Goal: Task Accomplishment & Management: Use online tool/utility

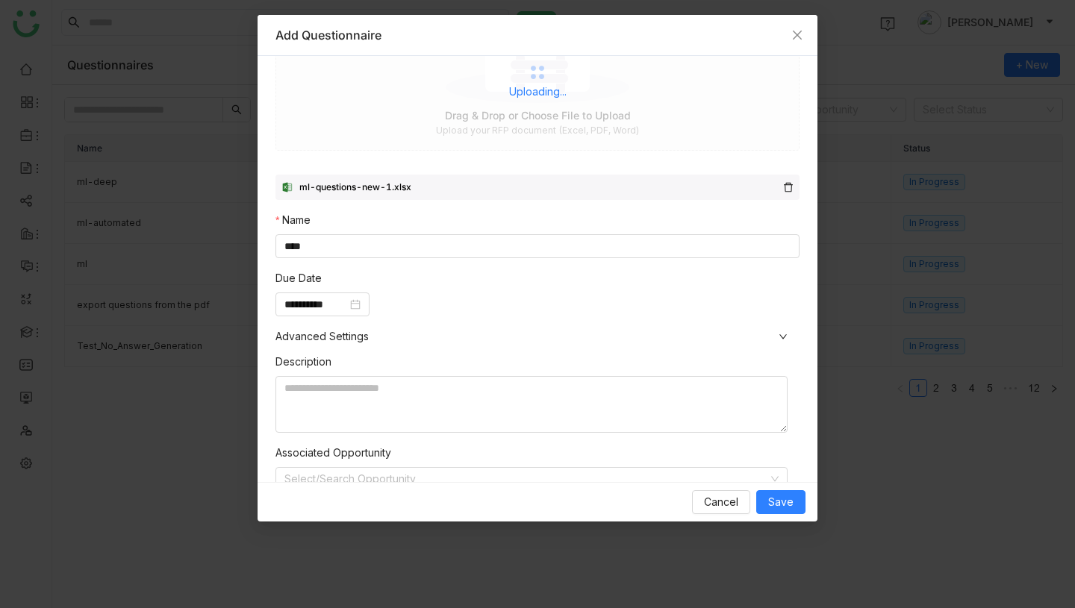
scroll to position [271, 0]
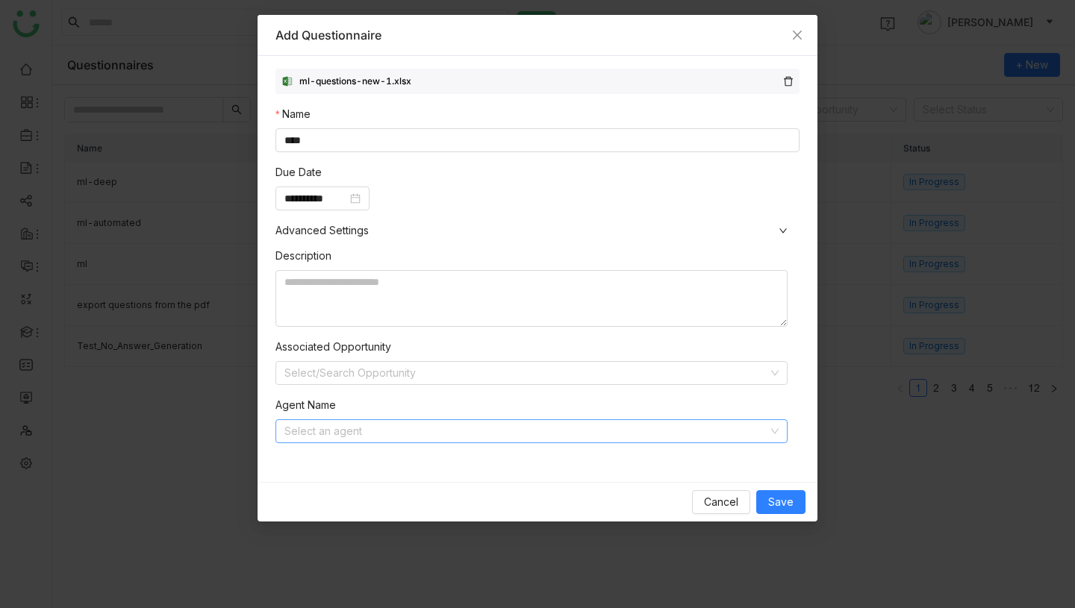
click at [394, 431] on input at bounding box center [526, 431] width 484 height 22
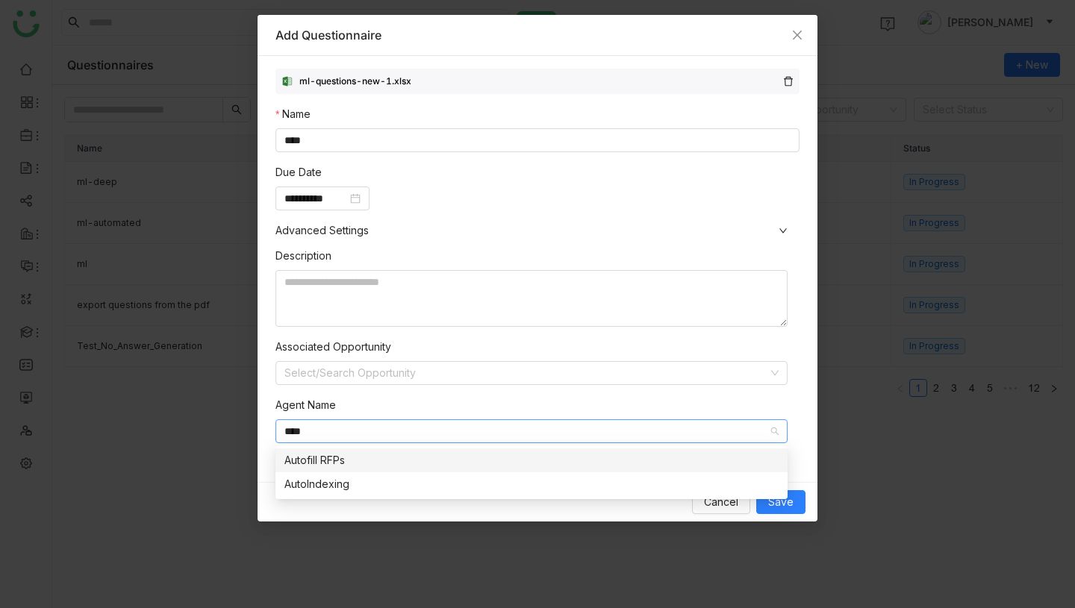
type input "****"
click at [417, 457] on div "Autofill RFPs" at bounding box center [531, 460] width 494 height 16
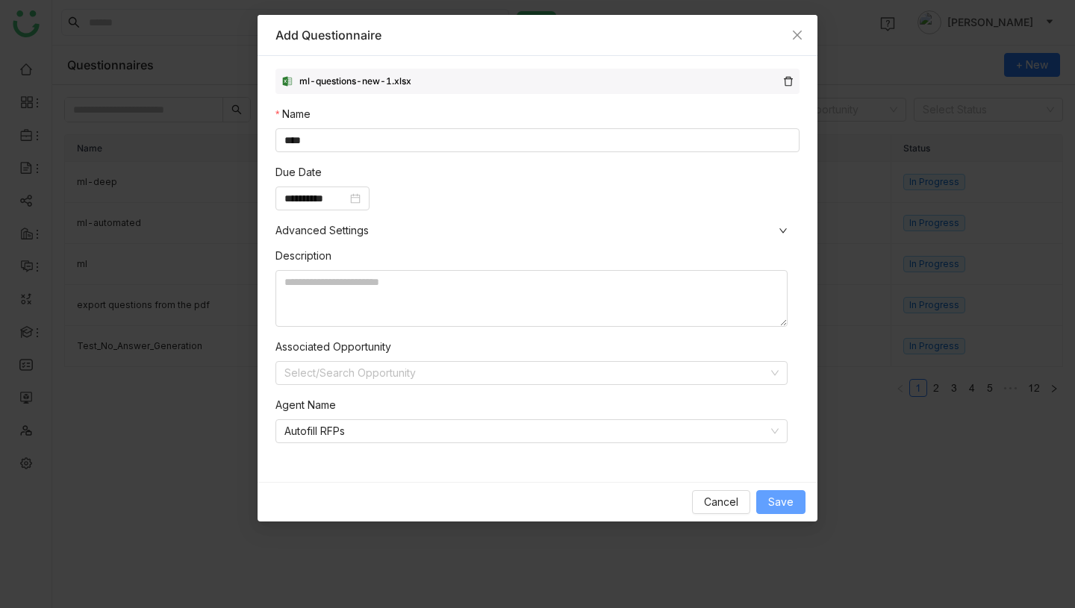
click at [781, 497] on span "Save" at bounding box center [780, 502] width 25 height 16
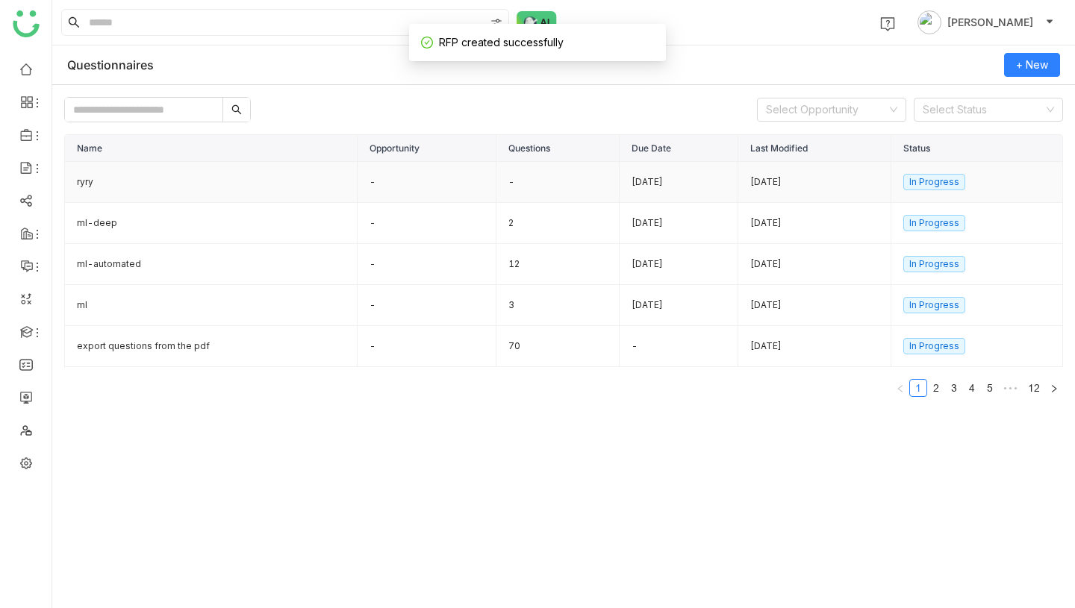
click at [228, 187] on td "ryry" at bounding box center [211, 182] width 293 height 41
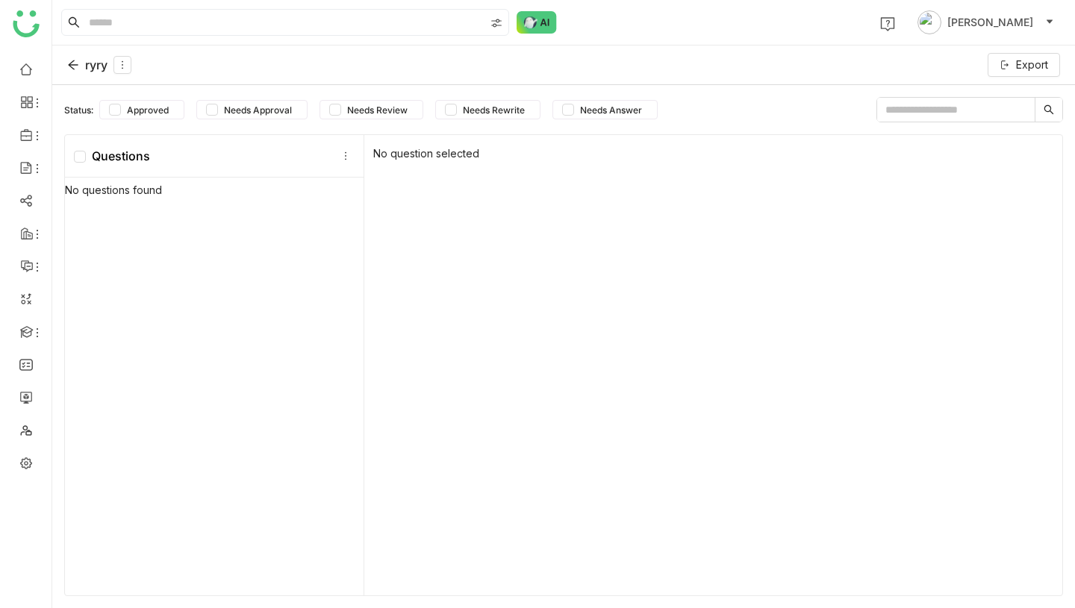
click at [95, 63] on div "ryry" at bounding box center [99, 65] width 64 height 18
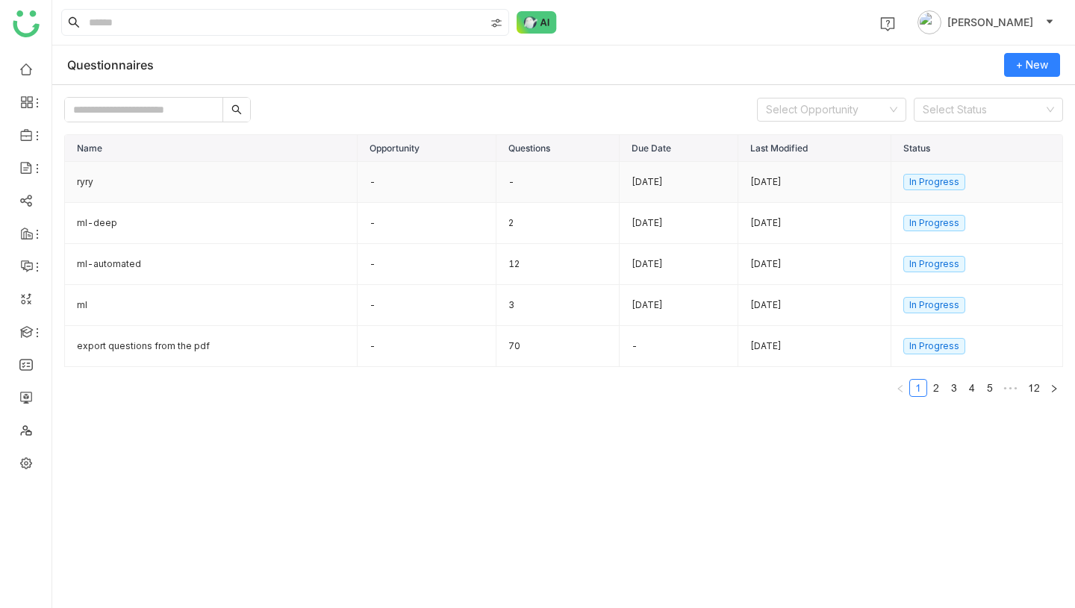
click at [205, 196] on td "ryry" at bounding box center [211, 182] width 293 height 41
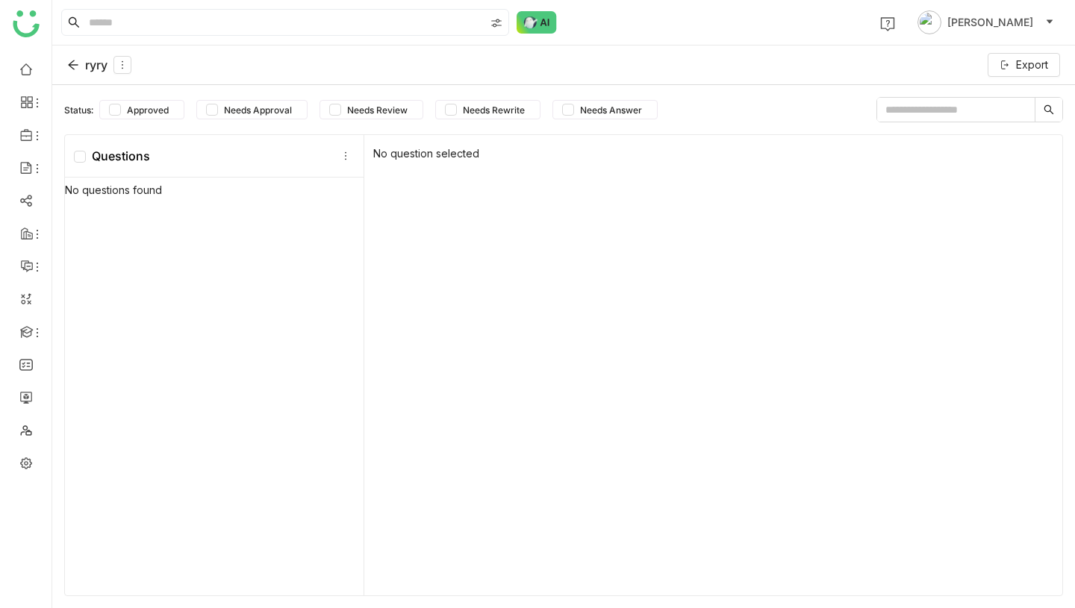
click at [99, 65] on div "ryry" at bounding box center [99, 65] width 64 height 18
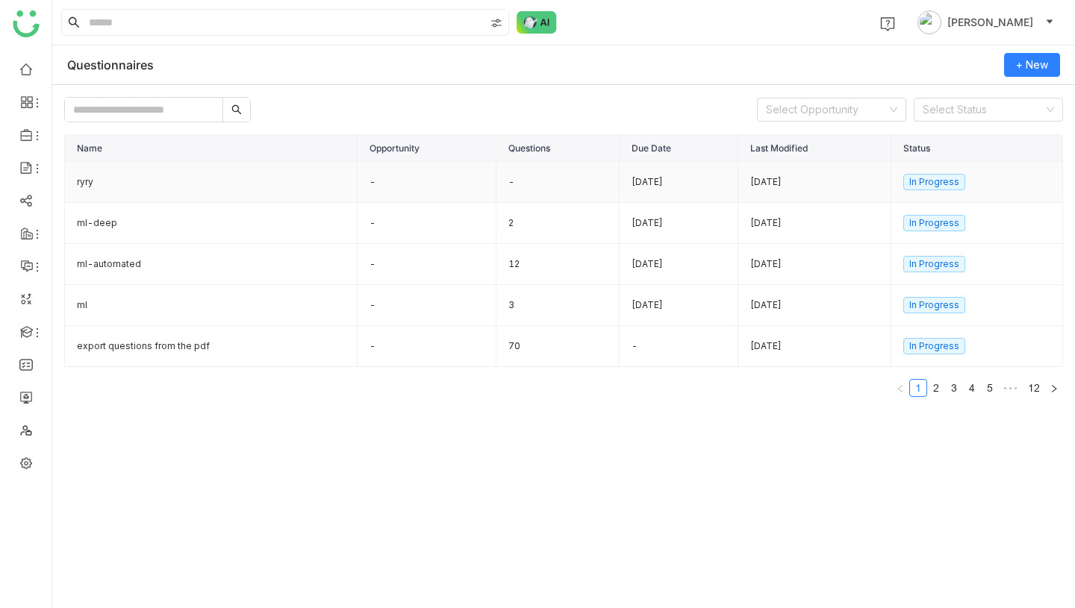
click at [326, 191] on td "ryry" at bounding box center [211, 182] width 293 height 41
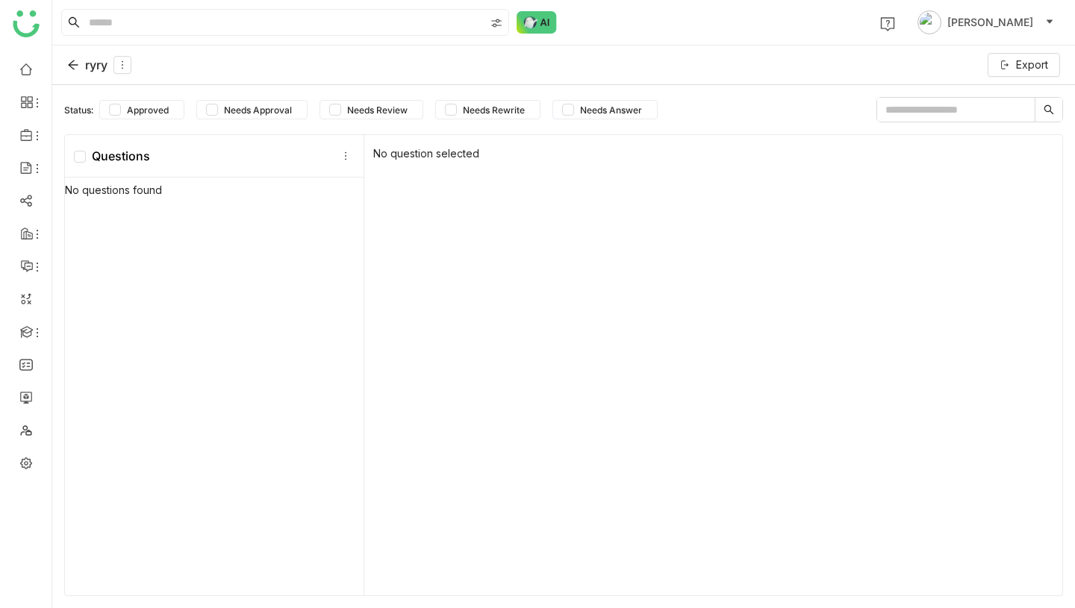
click at [96, 59] on div "ryry" at bounding box center [99, 65] width 64 height 18
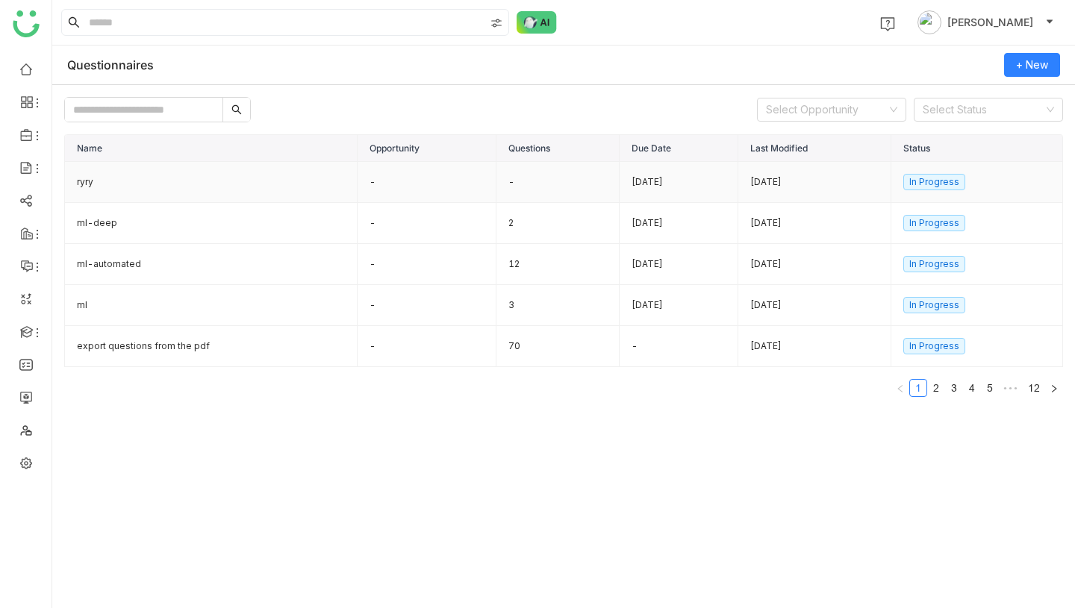
click at [376, 190] on td "-" at bounding box center [426, 182] width 139 height 41
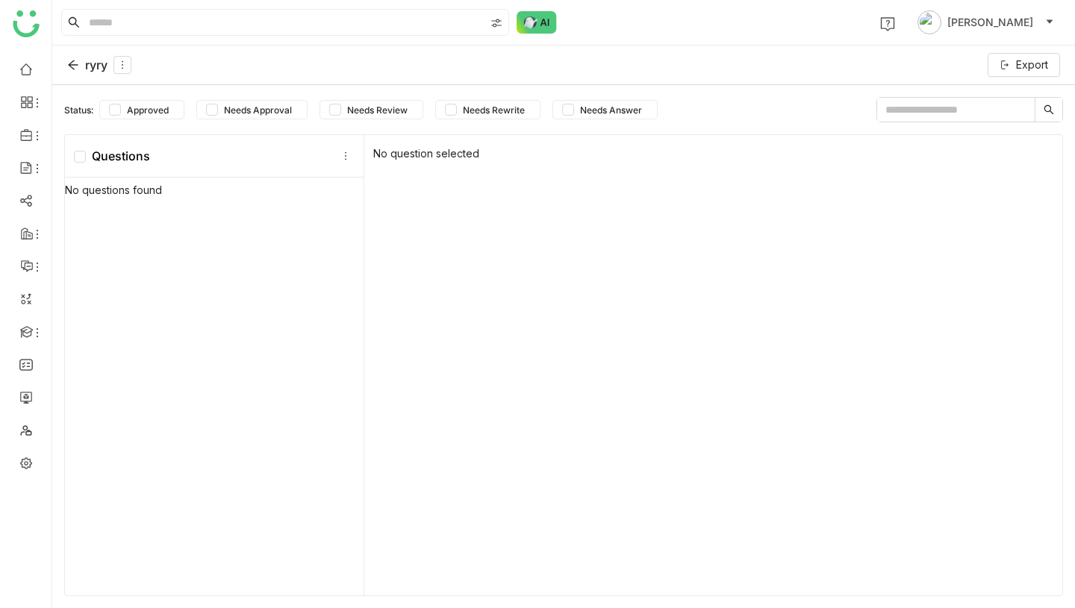
click at [96, 57] on div "ryry" at bounding box center [99, 65] width 64 height 18
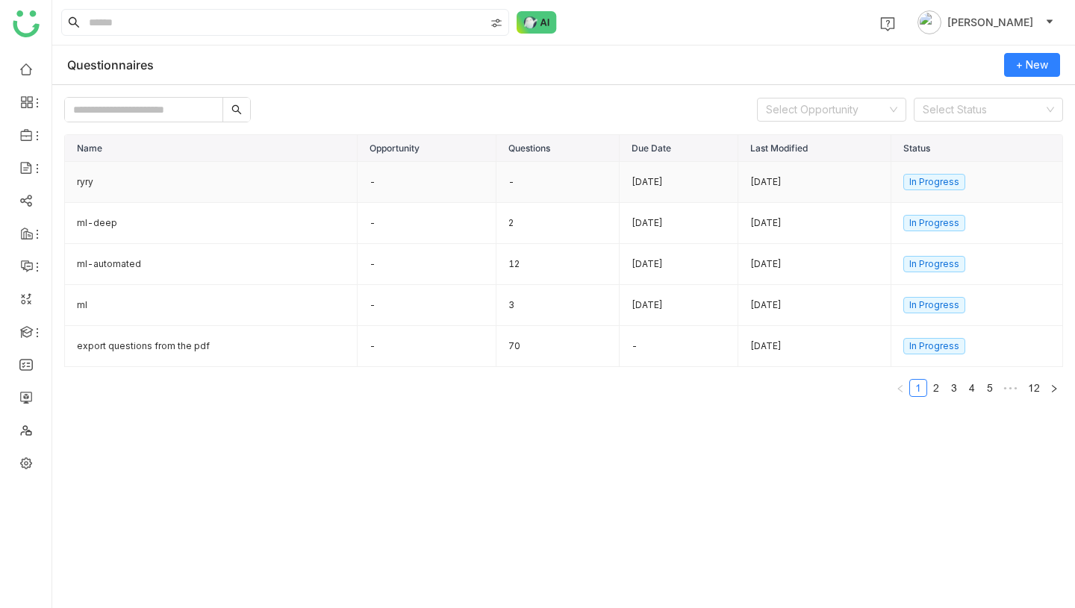
click at [369, 187] on td "-" at bounding box center [426, 182] width 139 height 41
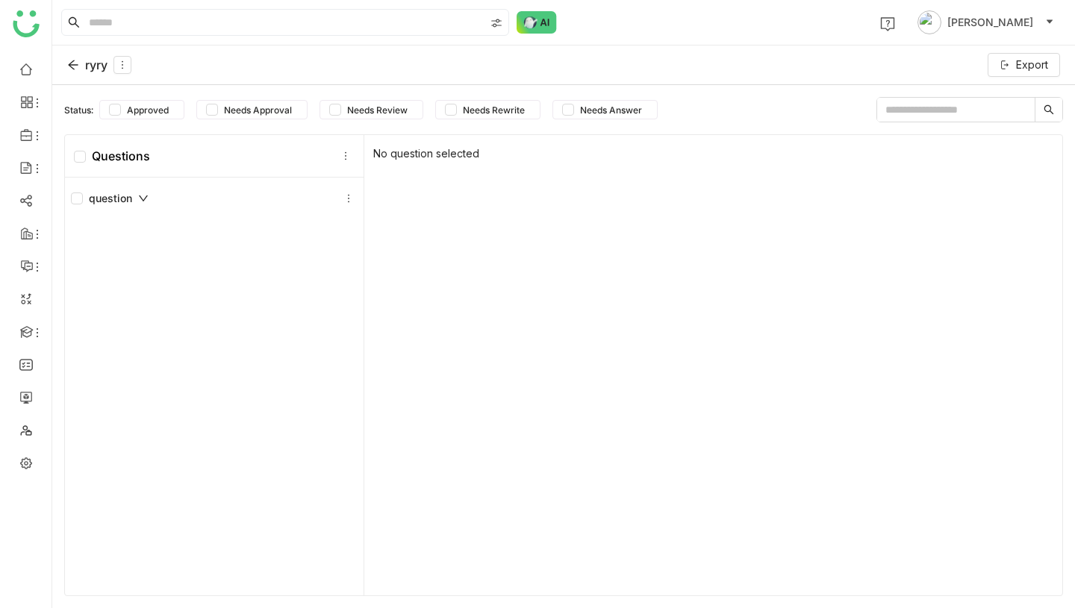
click at [99, 59] on div "ryry" at bounding box center [99, 65] width 64 height 18
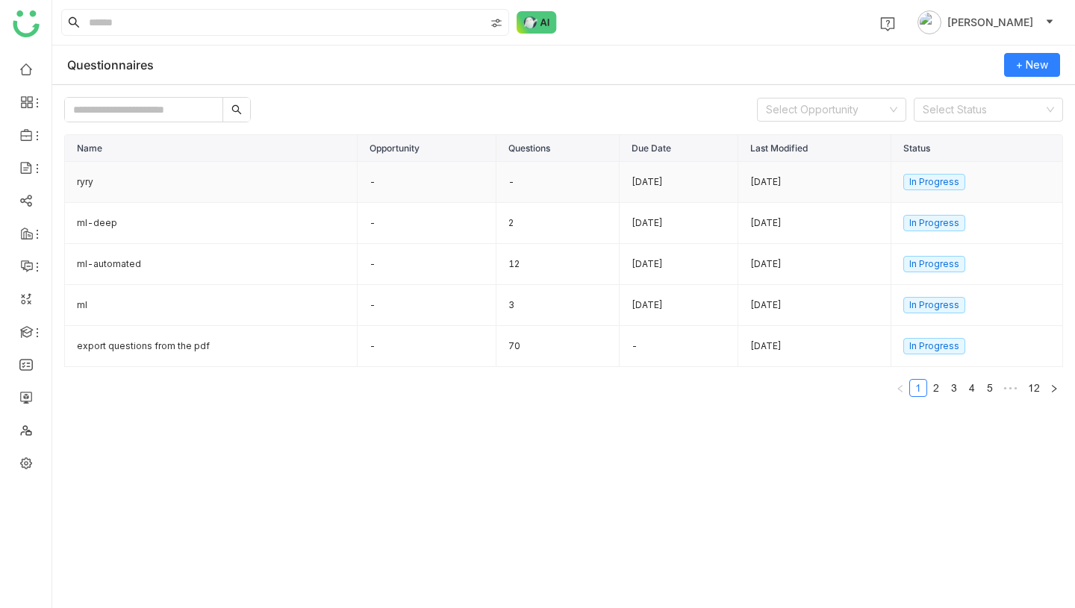
click at [400, 193] on td "-" at bounding box center [426, 182] width 139 height 41
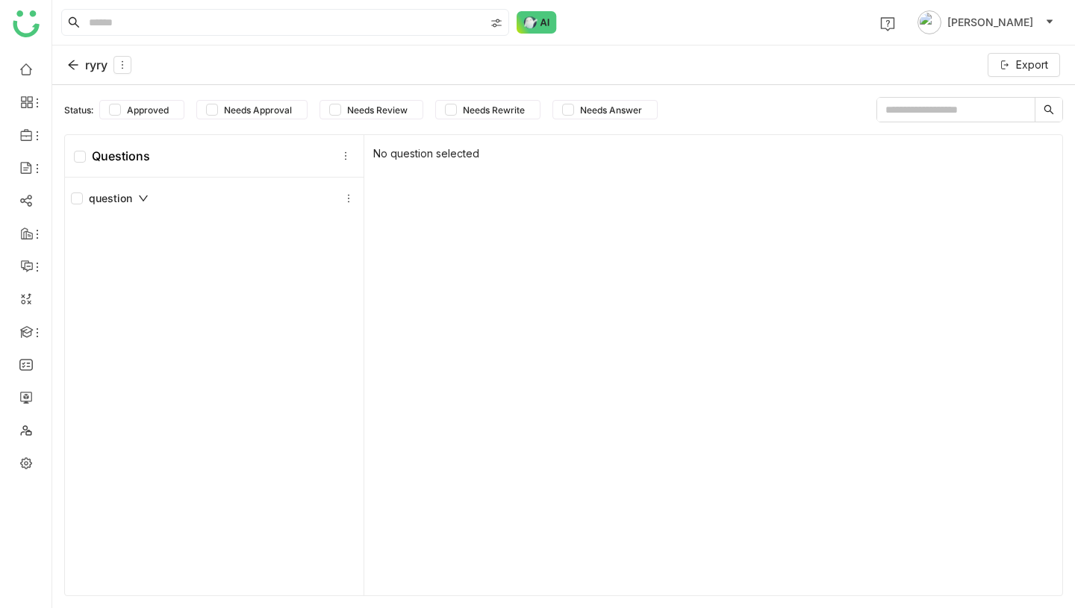
click at [99, 68] on div "ryry" at bounding box center [99, 65] width 64 height 18
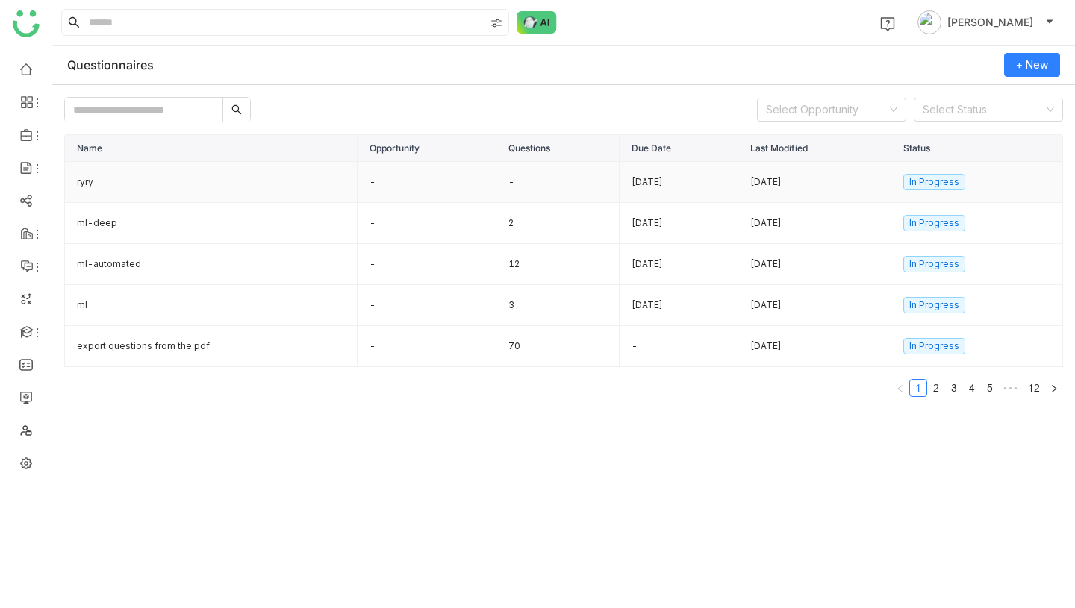
click at [403, 183] on td "-" at bounding box center [426, 182] width 139 height 41
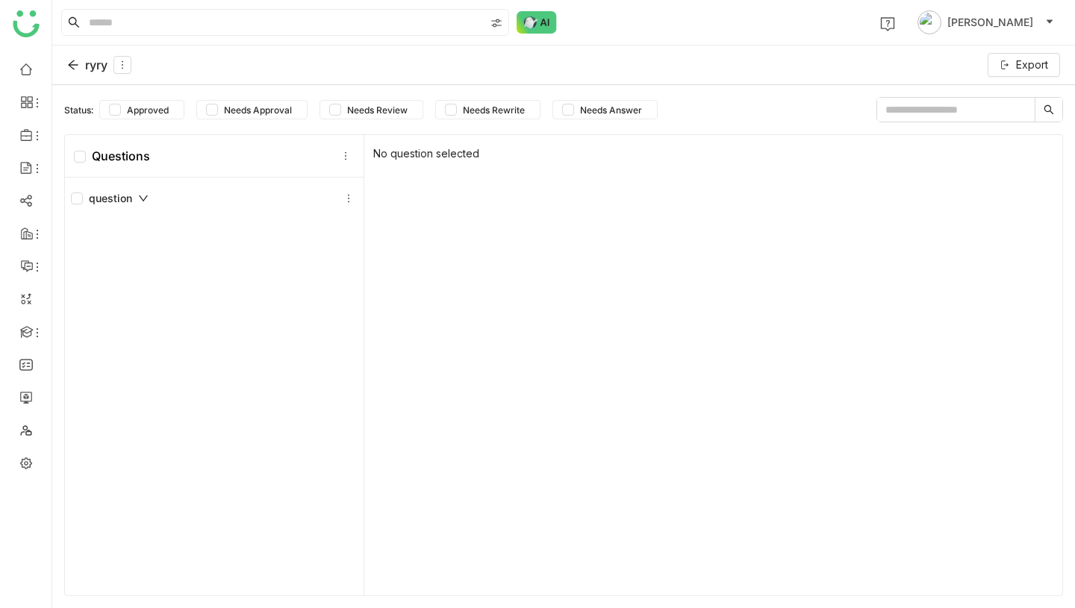
click at [95, 58] on div "ryry" at bounding box center [99, 65] width 64 height 18
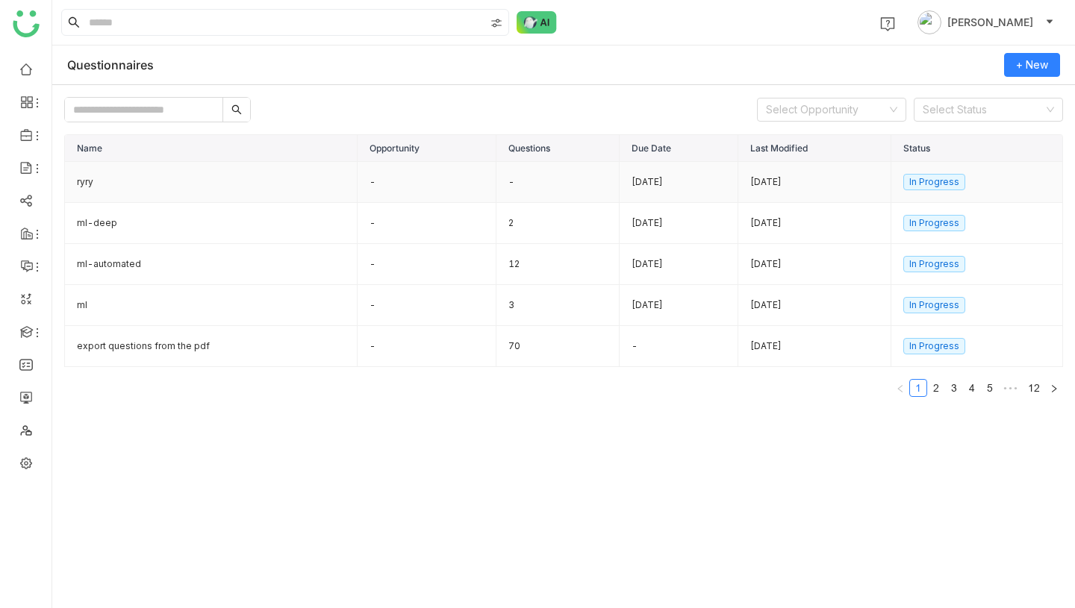
click at [410, 184] on td "-" at bounding box center [426, 182] width 139 height 41
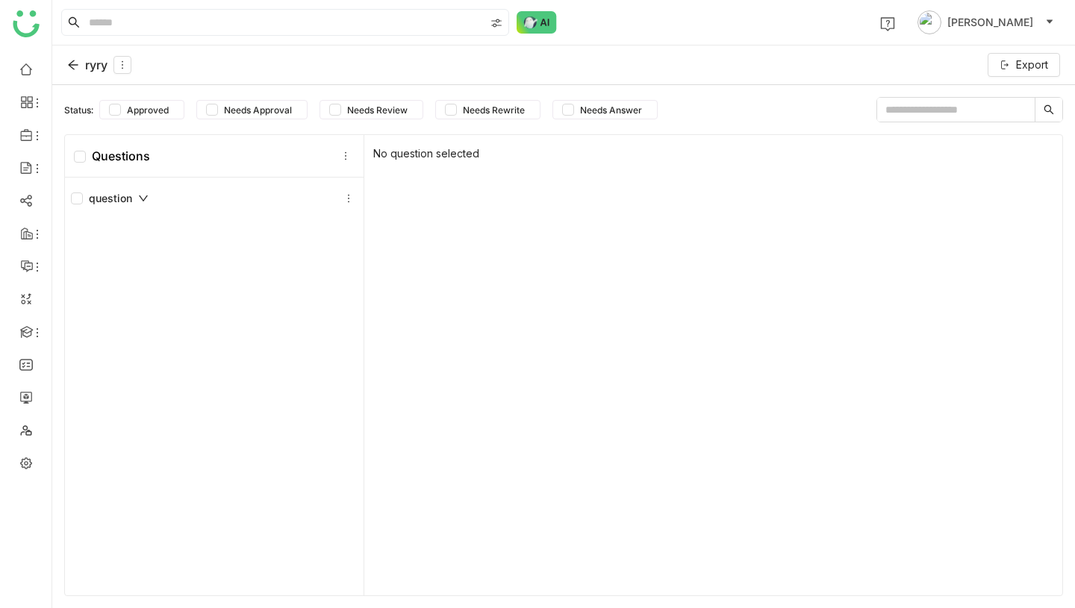
click at [96, 66] on div "ryry" at bounding box center [99, 65] width 64 height 18
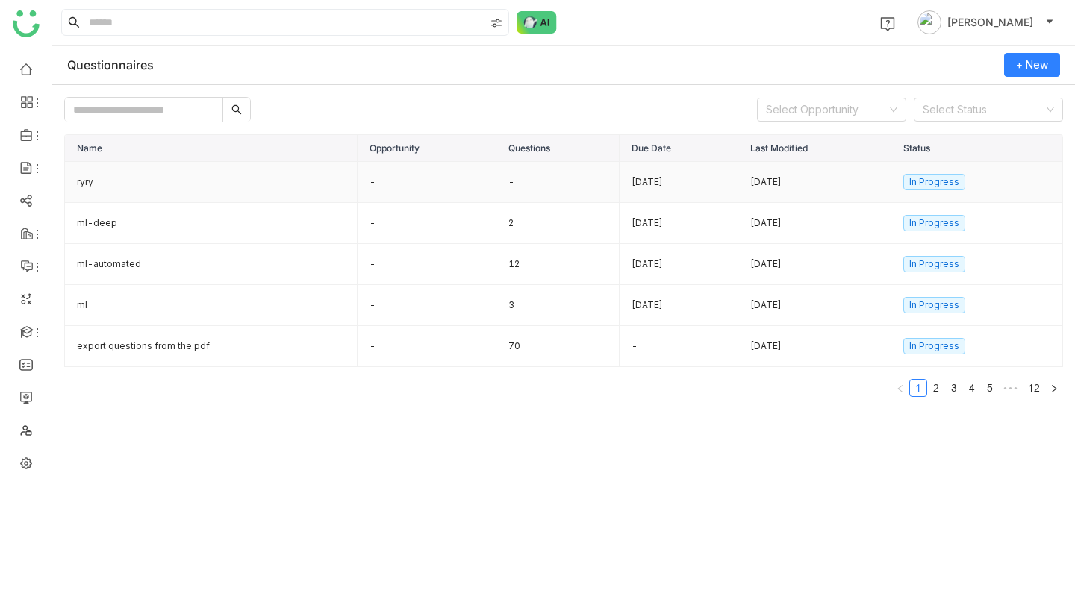
click at [251, 188] on td "ryry" at bounding box center [211, 182] width 293 height 41
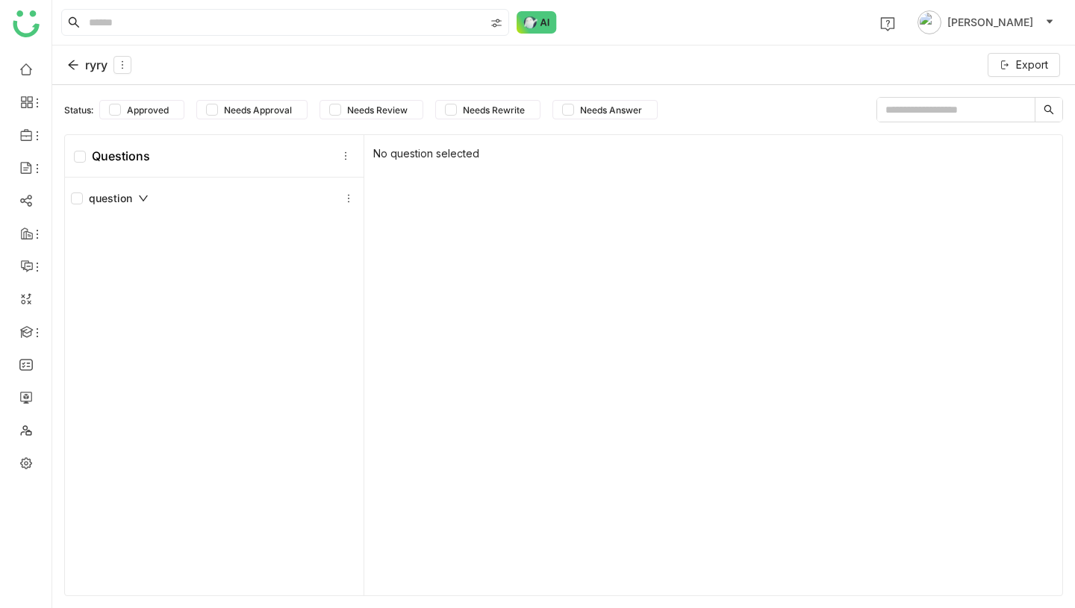
click at [99, 63] on div "ryry" at bounding box center [99, 65] width 64 height 18
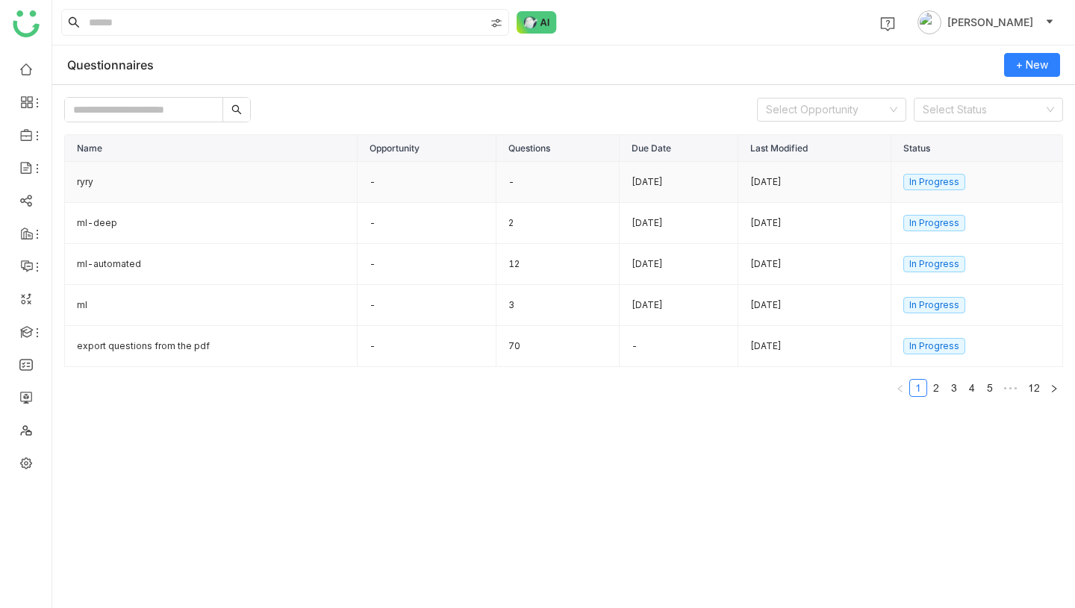
click at [449, 184] on td "-" at bounding box center [426, 182] width 139 height 41
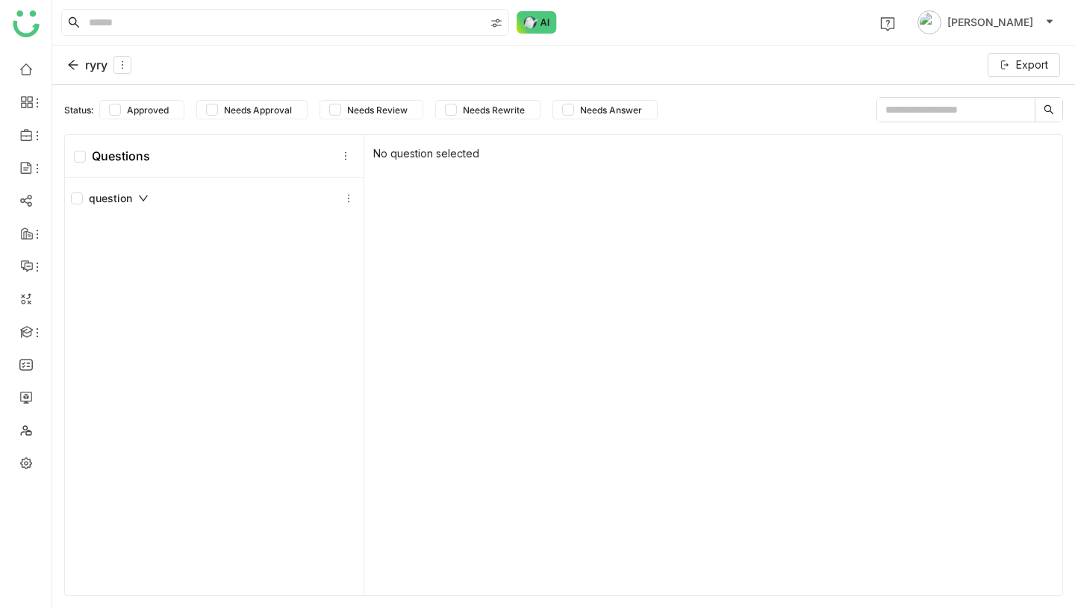
click at [104, 64] on div "ryry" at bounding box center [99, 65] width 64 height 18
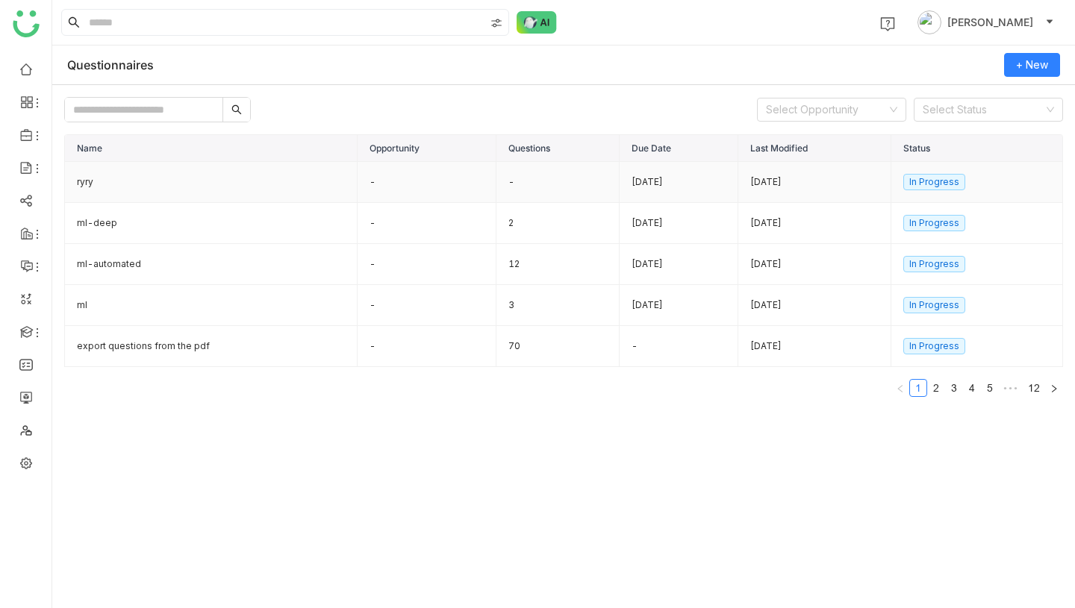
click at [243, 191] on td "ryry" at bounding box center [211, 182] width 293 height 41
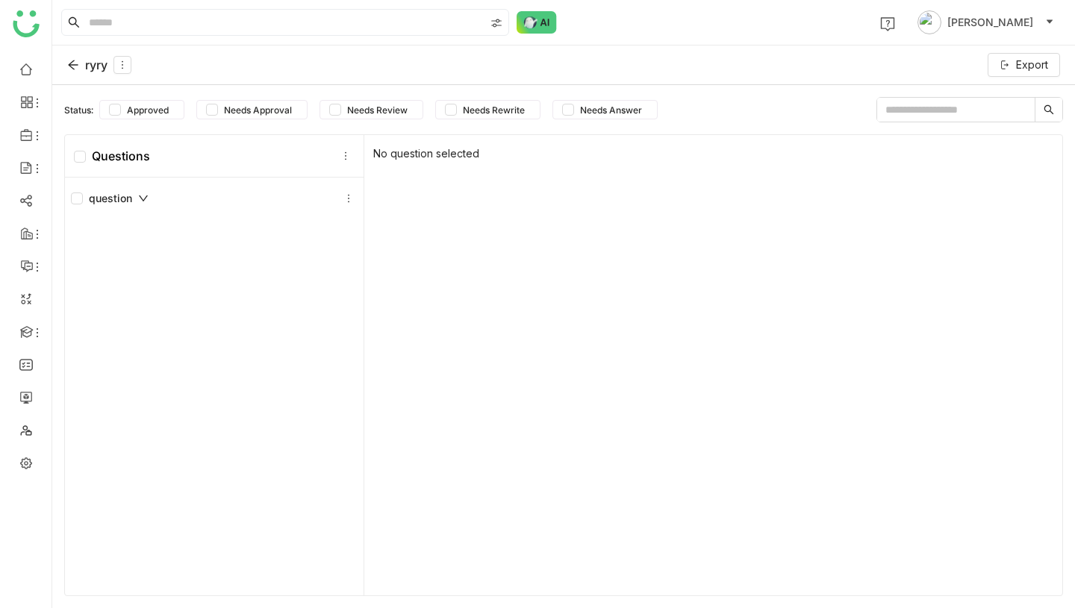
click at [90, 59] on div "ryry" at bounding box center [99, 65] width 64 height 18
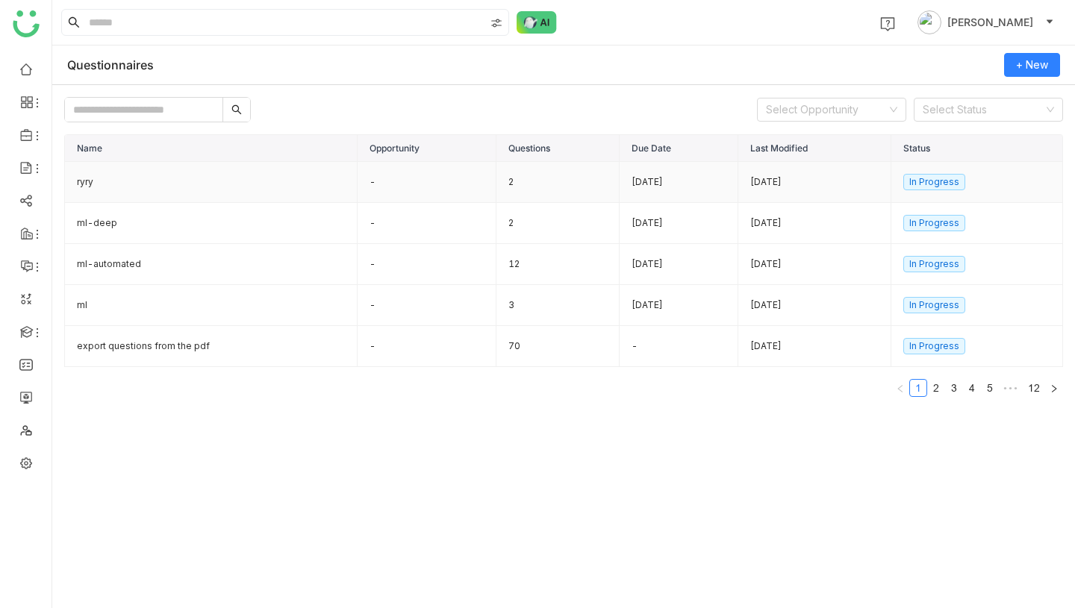
click at [210, 183] on td "ryry" at bounding box center [211, 182] width 293 height 41
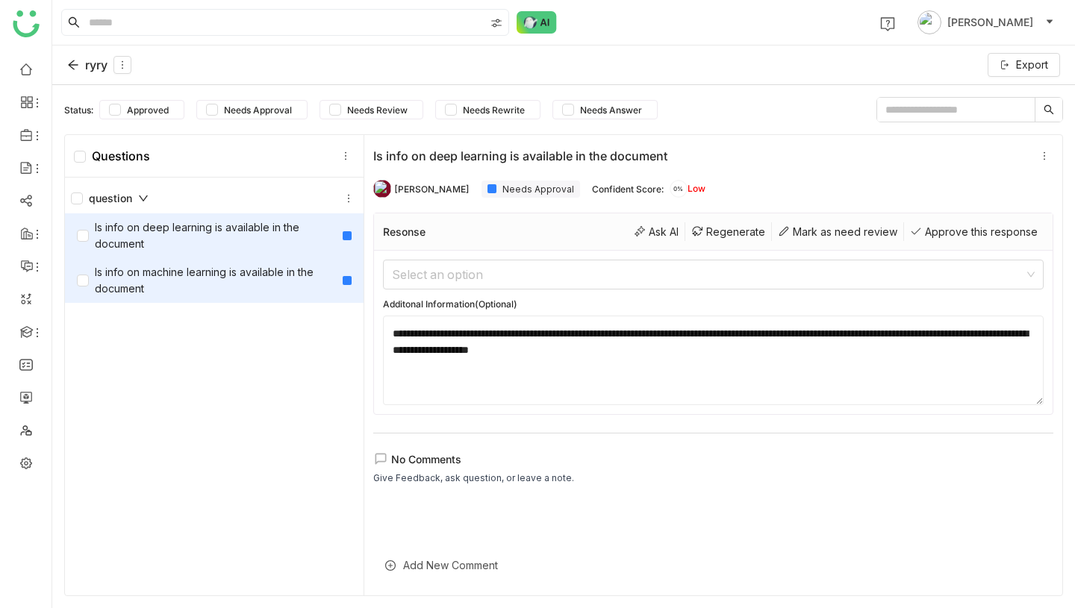
click at [231, 277] on div "Is info on machine learning is available in the document" at bounding box center [207, 280] width 260 height 33
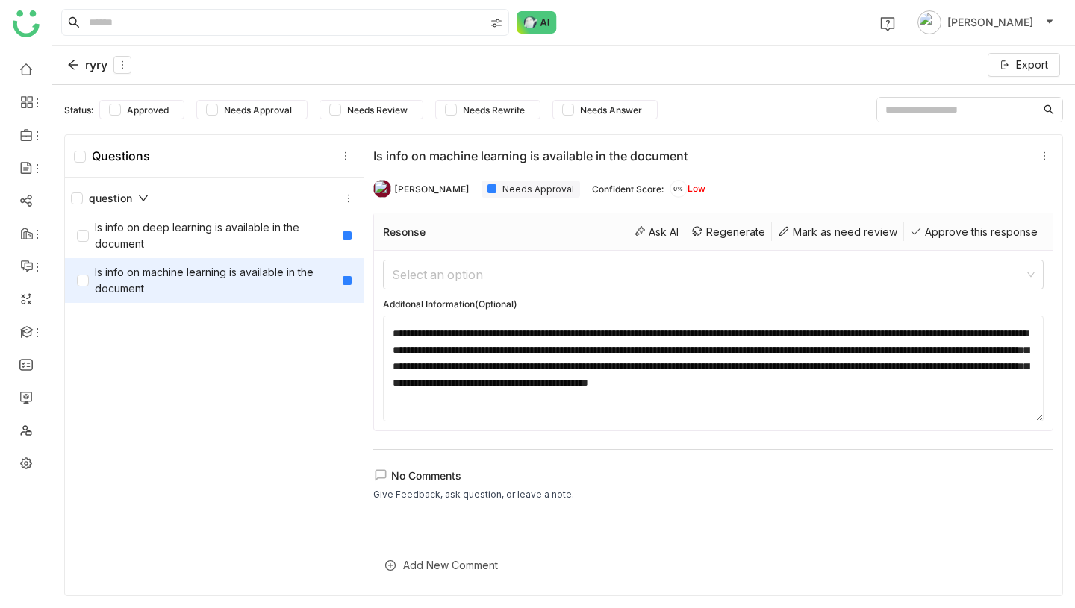
click at [93, 70] on div "ryry" at bounding box center [99, 65] width 64 height 18
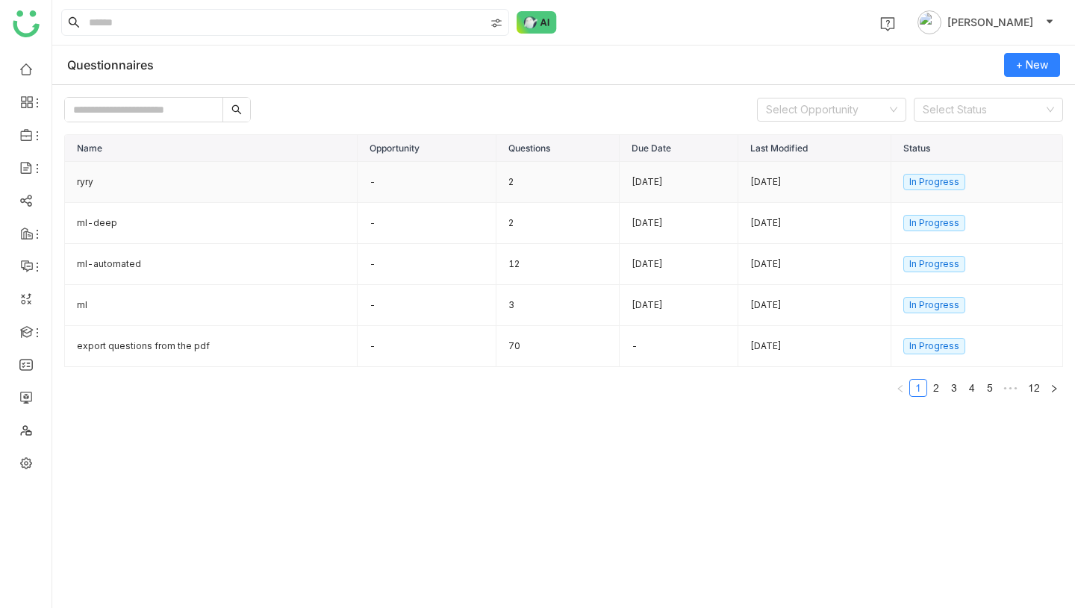
click at [136, 181] on td "ryry" at bounding box center [211, 182] width 293 height 41
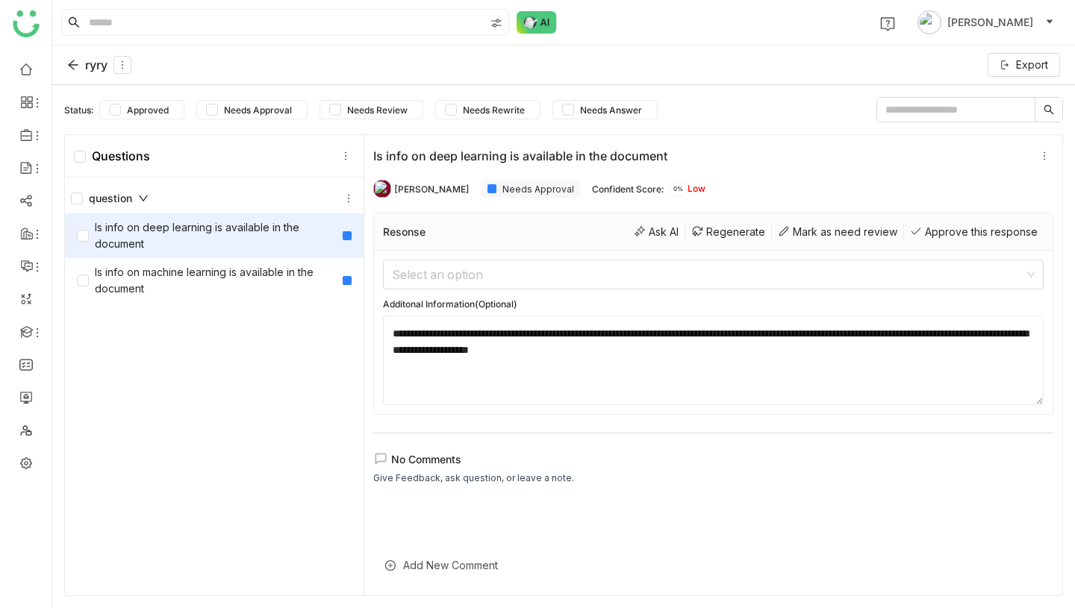
click at [90, 70] on div "ryry" at bounding box center [99, 65] width 64 height 18
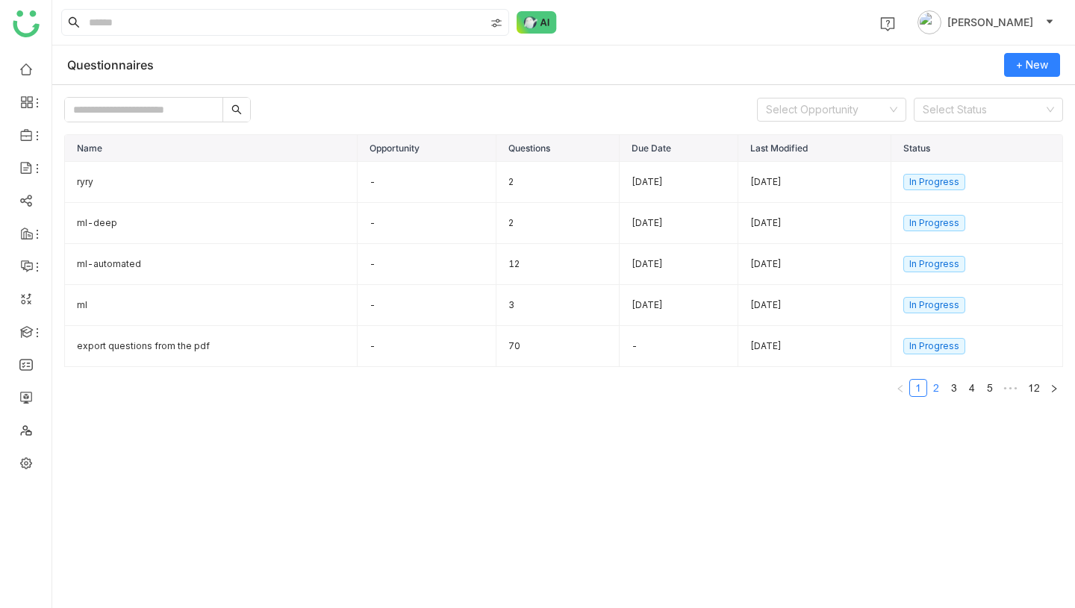
click at [936, 390] on link "2" at bounding box center [936, 388] width 16 height 16
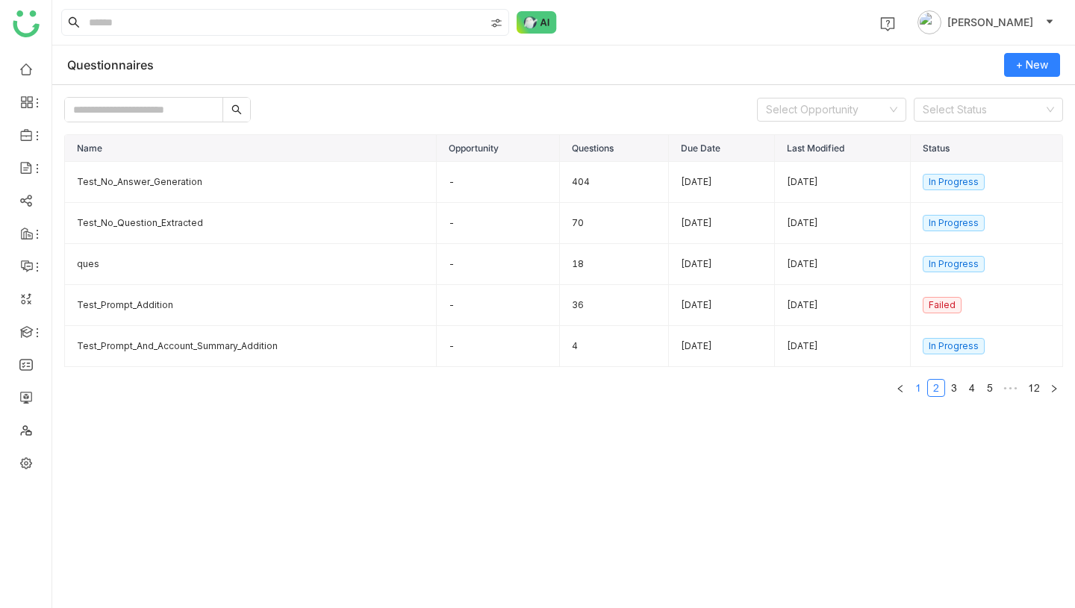
click at [920, 388] on link "1" at bounding box center [918, 388] width 16 height 16
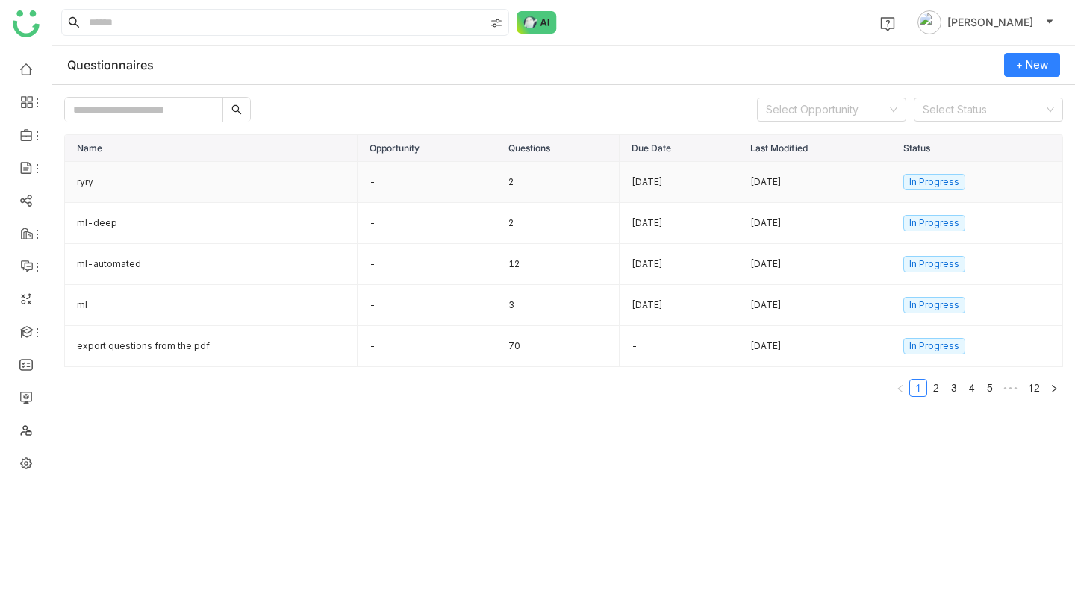
click at [180, 182] on td "ryry" at bounding box center [211, 182] width 293 height 41
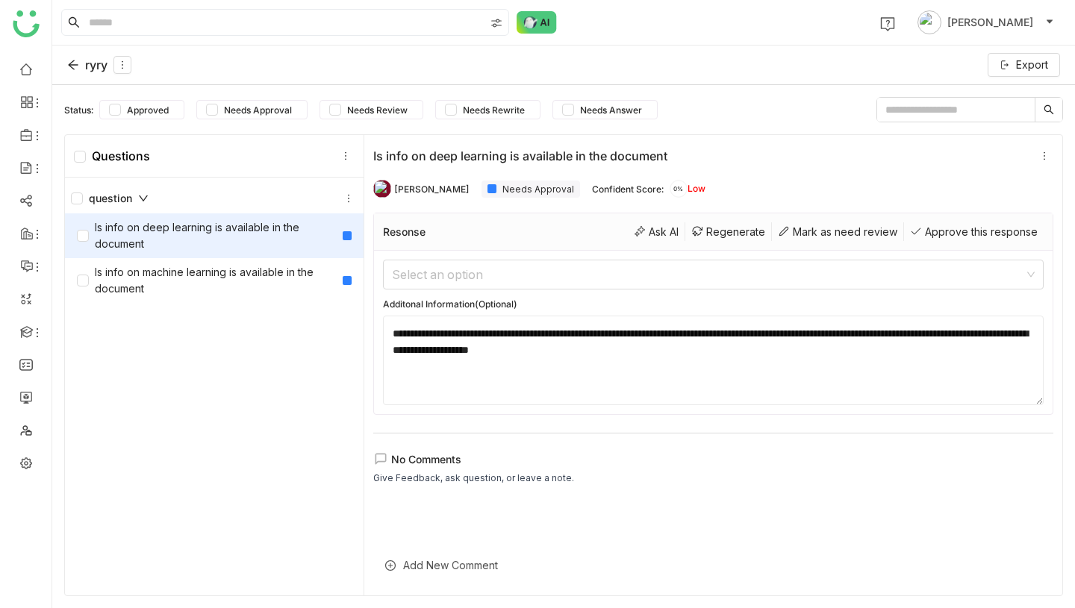
click at [99, 65] on div "ryry" at bounding box center [99, 65] width 64 height 18
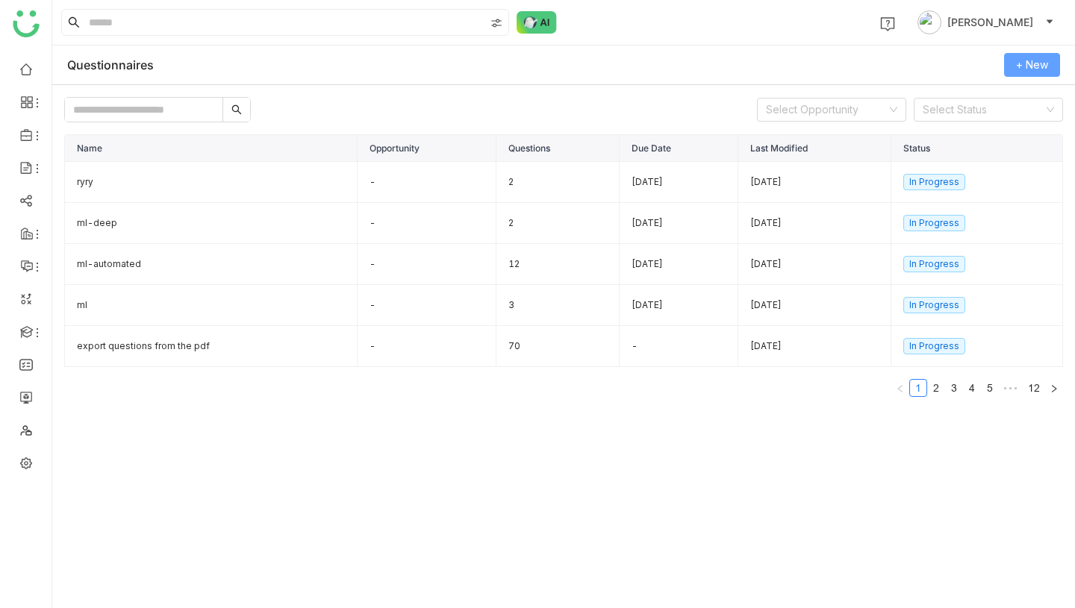
click at [1039, 60] on span "+ New" at bounding box center [1032, 65] width 32 height 16
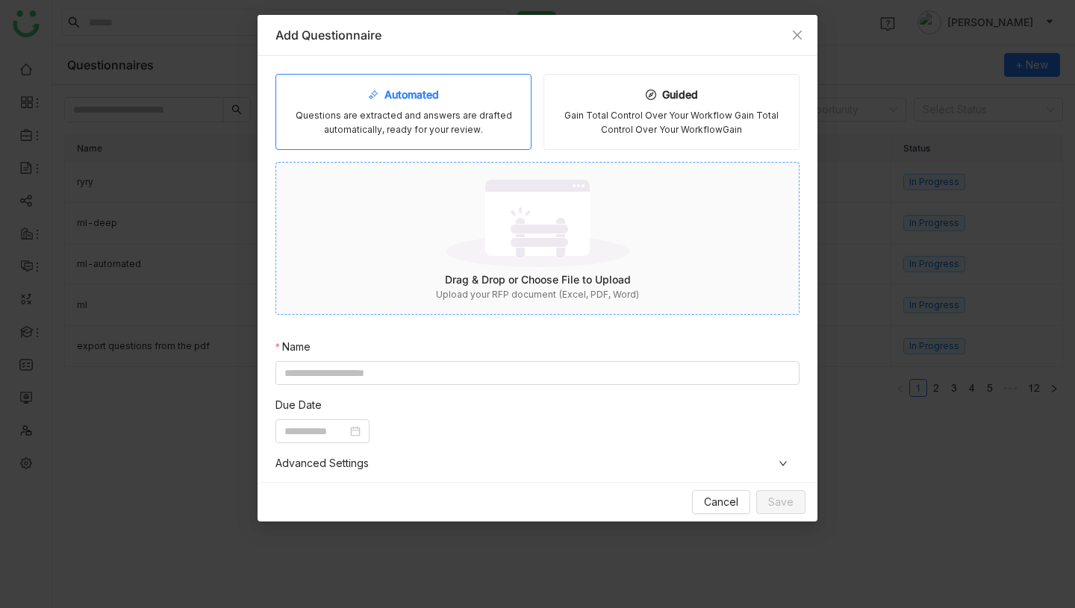
click at [521, 239] on img at bounding box center [538, 223] width 184 height 97
click at [202, 149] on nz-modal-container "Add Questionnaire Automated Questions are extracted and answers are drafted aut…" at bounding box center [537, 304] width 1075 height 608
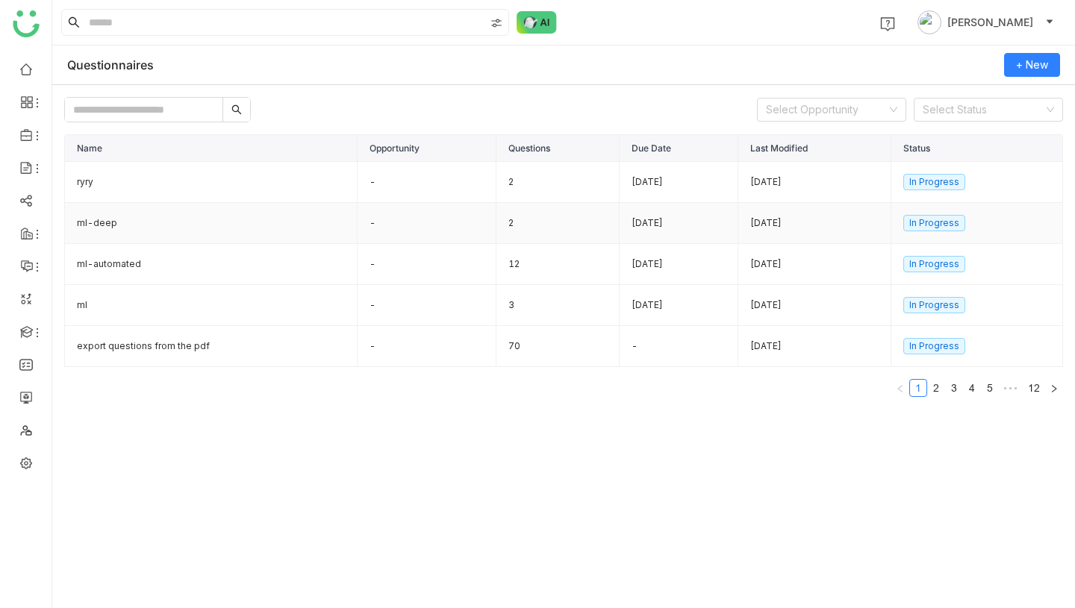
click at [151, 223] on td "ml-deep" at bounding box center [211, 223] width 293 height 41
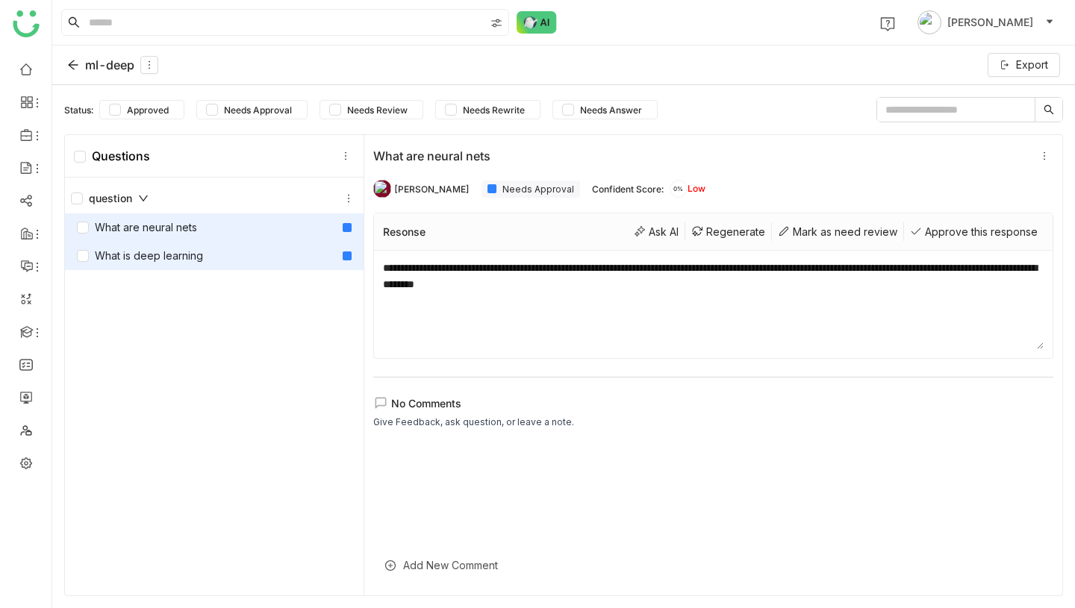
click at [125, 253] on div "What is deep learning" at bounding box center [140, 256] width 126 height 16
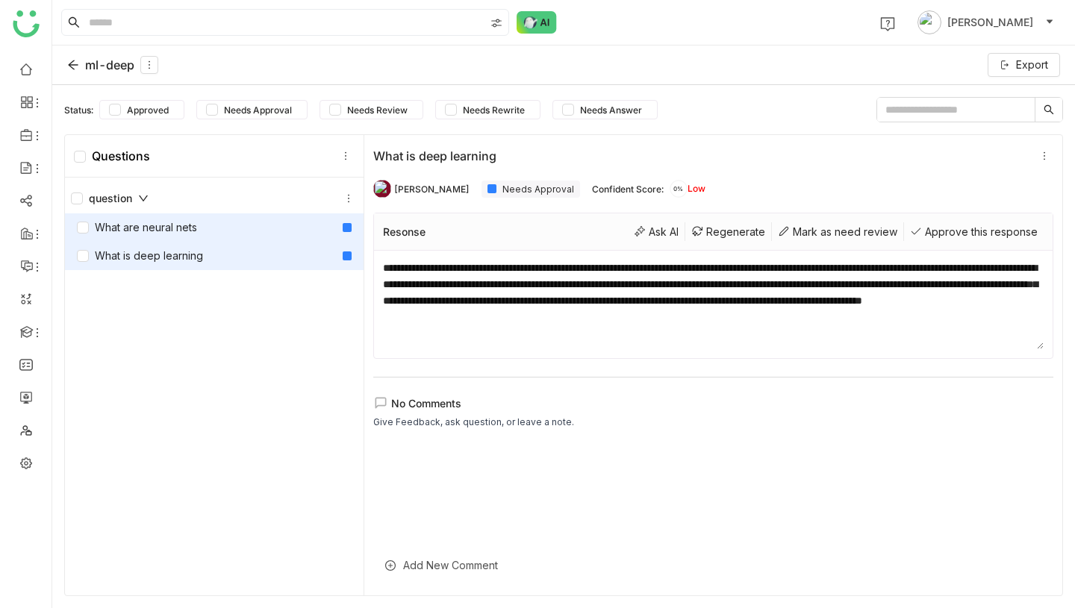
click at [142, 222] on div "What are neural nets" at bounding box center [137, 227] width 120 height 16
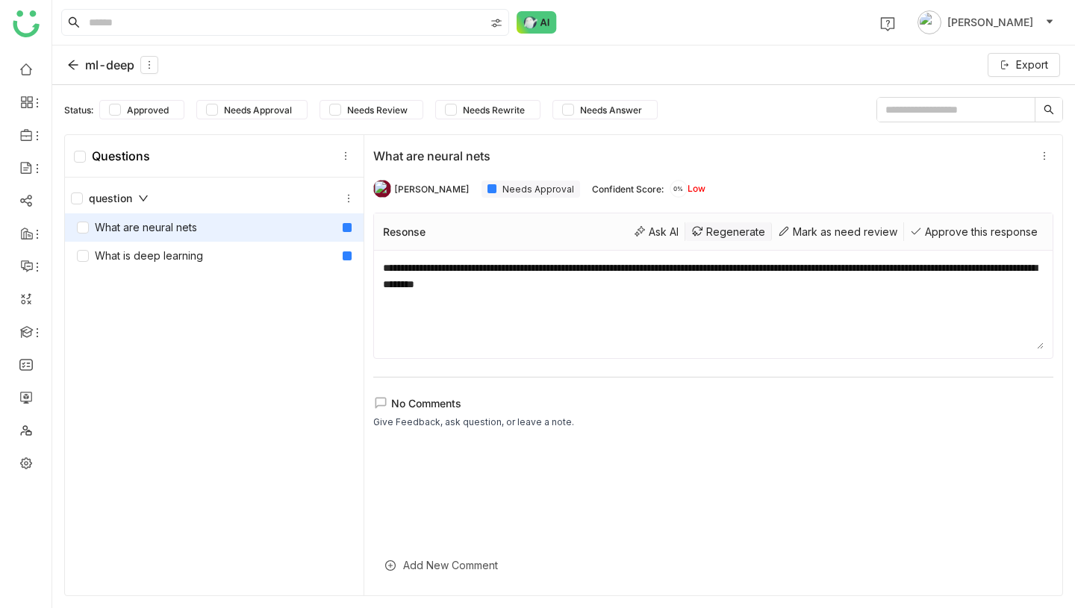
click at [711, 228] on div "Regenerate" at bounding box center [728, 231] width 87 height 19
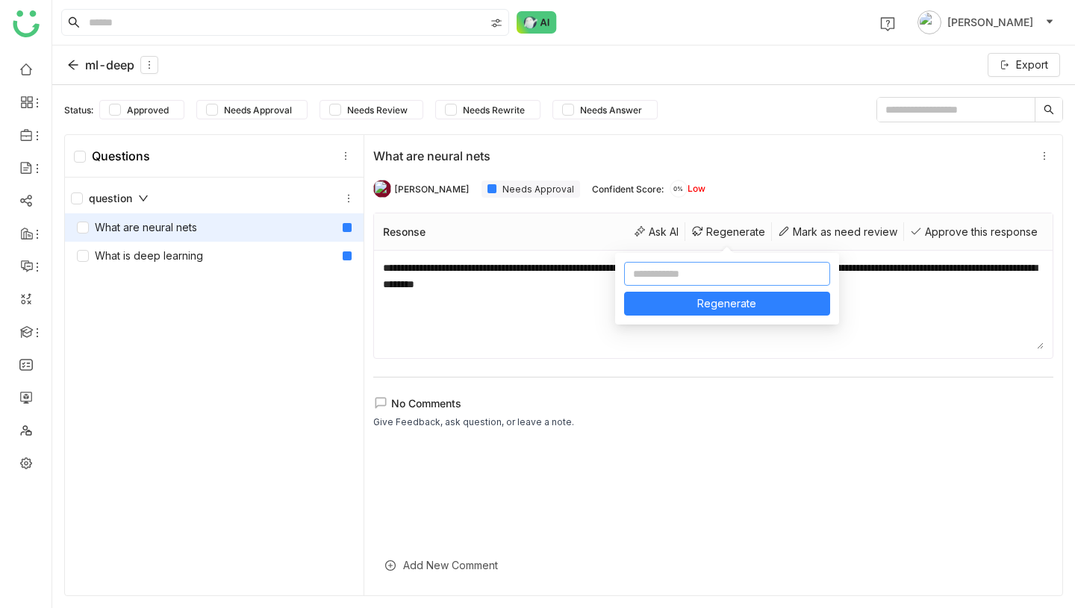
click at [681, 279] on input at bounding box center [727, 274] width 206 height 24
type input "**********"
click at [731, 305] on span "Regenerate" at bounding box center [726, 304] width 59 height 16
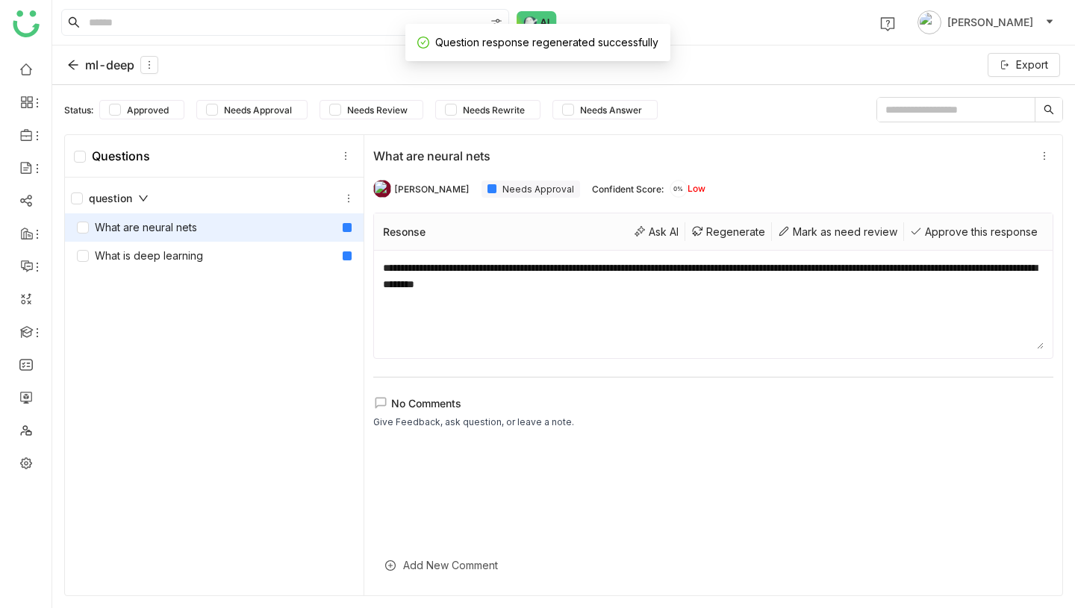
click at [110, 70] on div "ml-deep" at bounding box center [112, 65] width 91 height 18
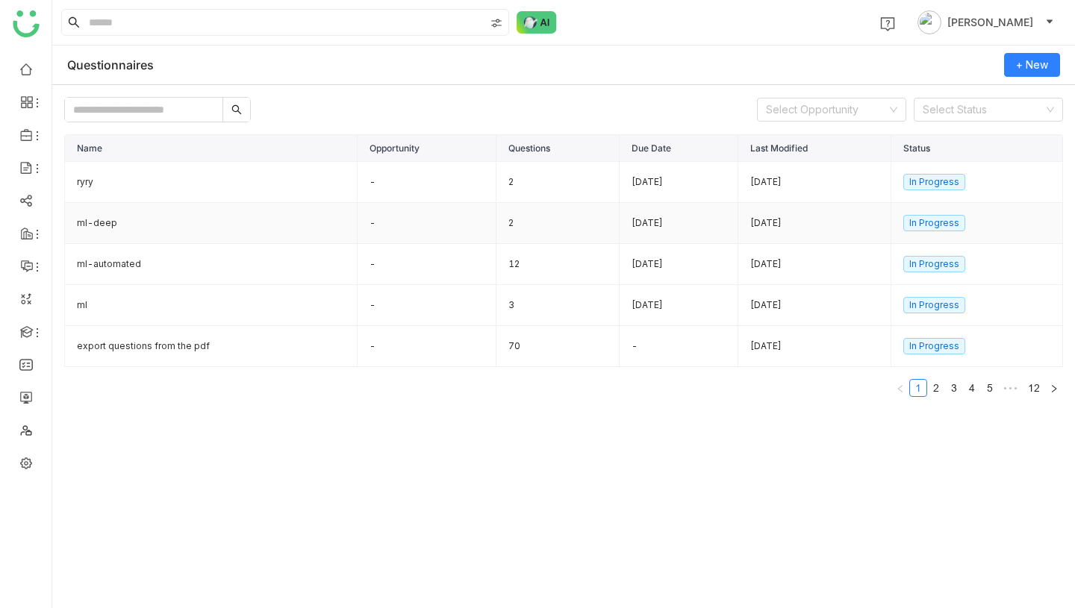
click at [183, 231] on td "ml-deep" at bounding box center [211, 223] width 293 height 41
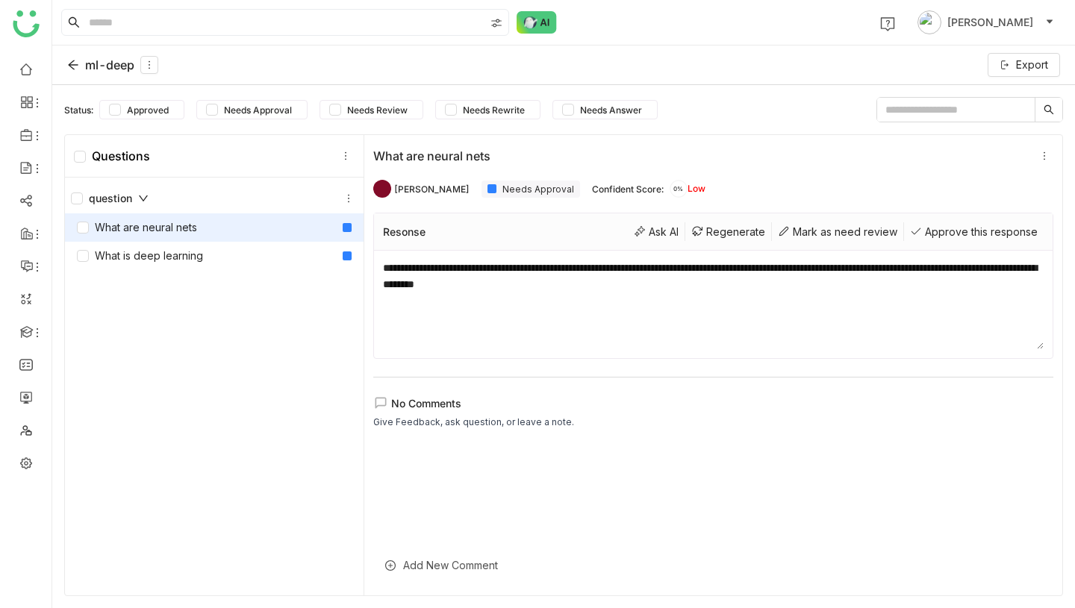
click at [183, 231] on div "What are neural nets" at bounding box center [137, 227] width 120 height 16
click at [111, 56] on div "ml-deep" at bounding box center [112, 65] width 91 height 18
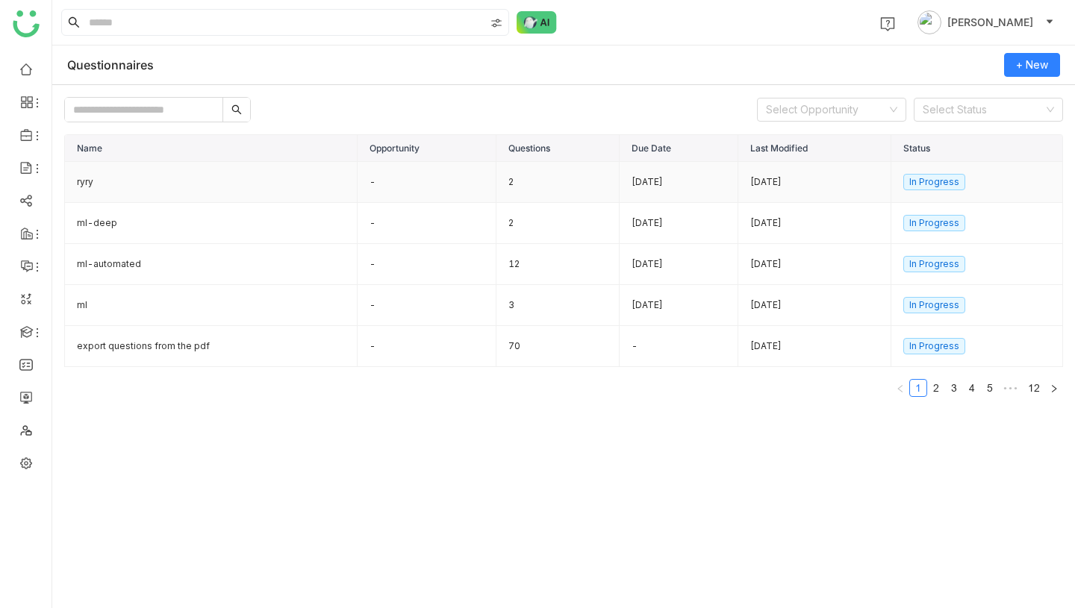
click at [110, 178] on td "ryry" at bounding box center [211, 182] width 293 height 41
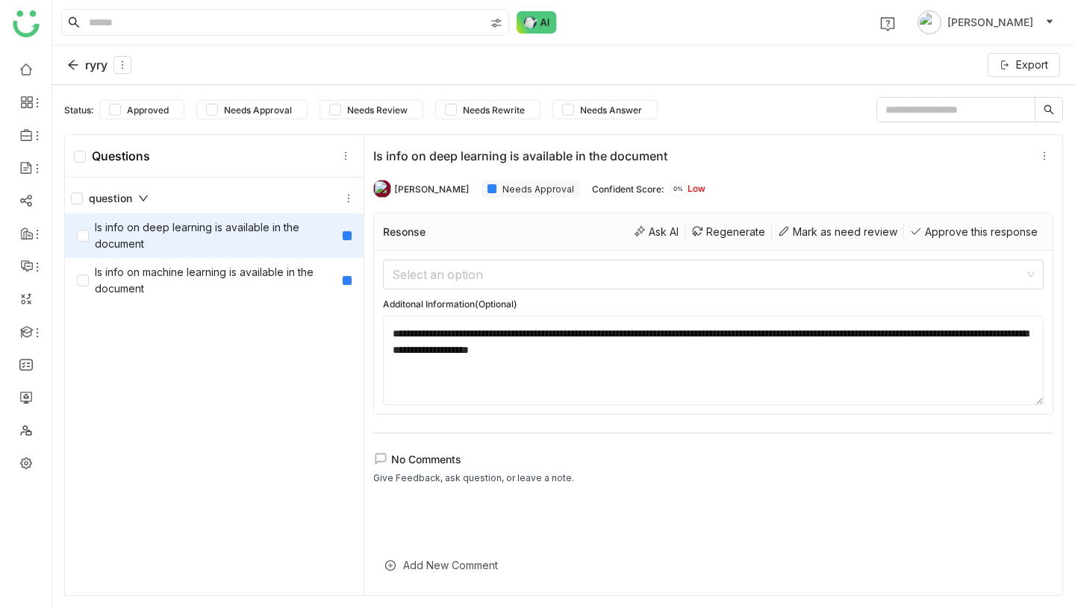
click at [88, 64] on div "ryry" at bounding box center [99, 65] width 64 height 18
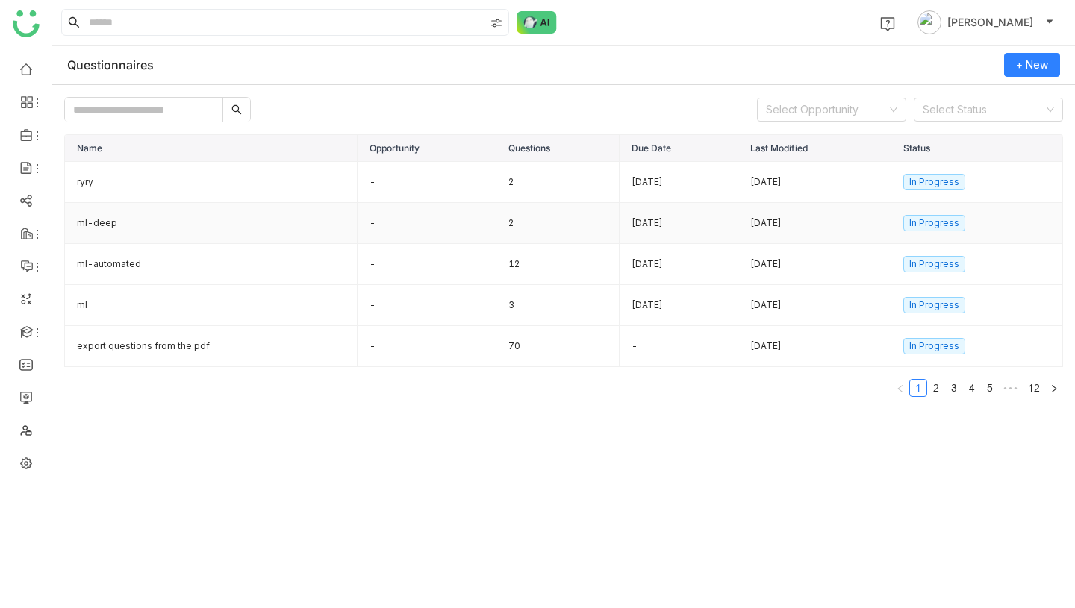
click at [434, 234] on td "-" at bounding box center [426, 223] width 139 height 41
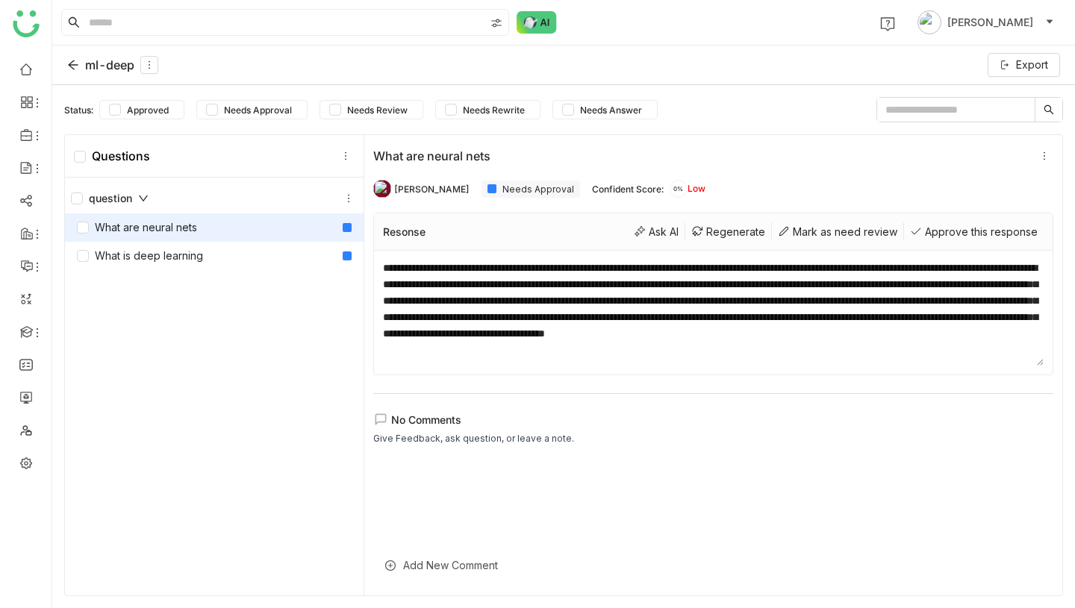
click at [235, 225] on div "What are neural nets" at bounding box center [214, 227] width 299 height 28
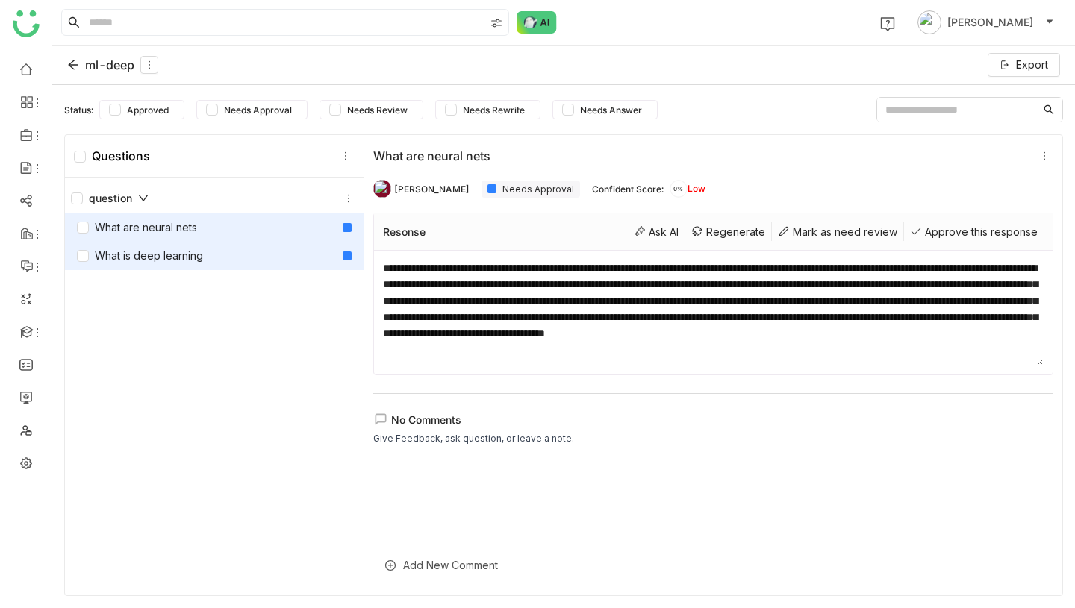
click at [283, 252] on div "What is deep learning" at bounding box center [214, 256] width 299 height 28
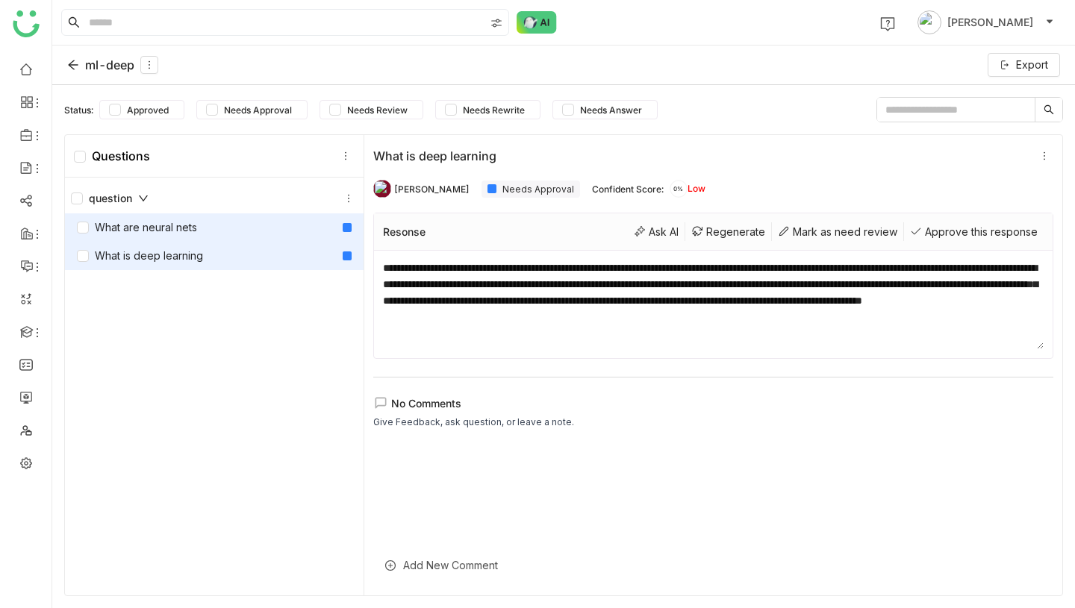
click at [293, 231] on div "What are neural nets" at bounding box center [214, 227] width 299 height 28
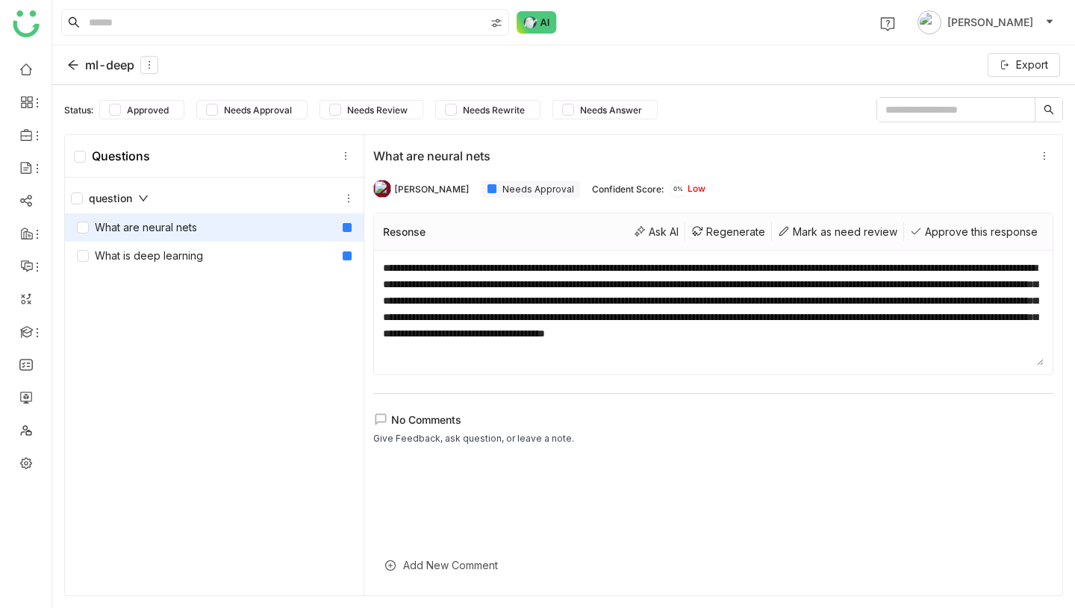
click at [113, 64] on div "ml-deep" at bounding box center [112, 65] width 91 height 18
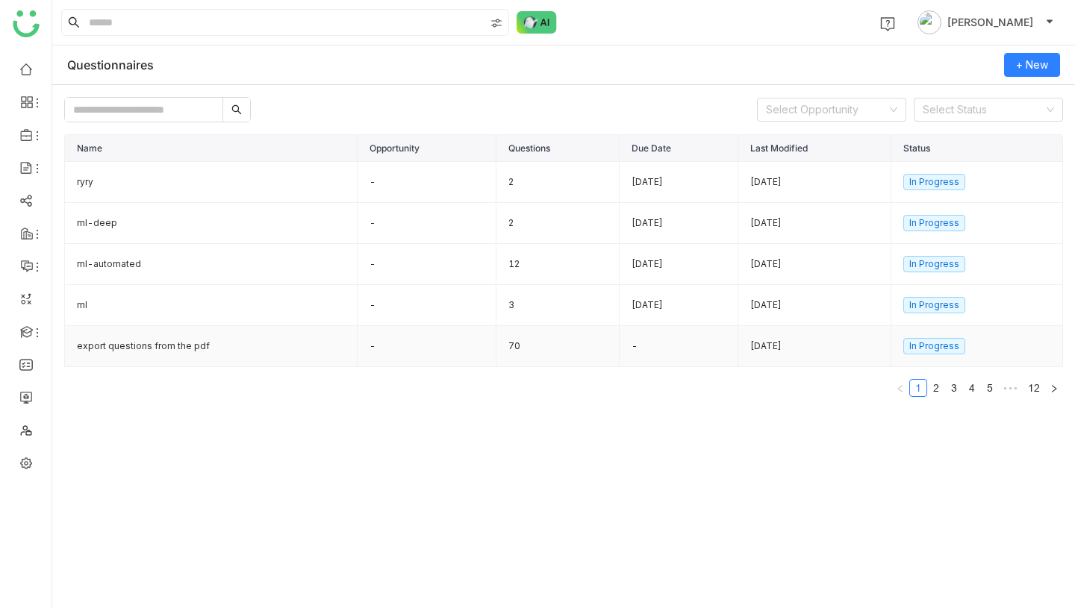
click at [97, 352] on td "export questions from the pdf" at bounding box center [211, 346] width 293 height 41
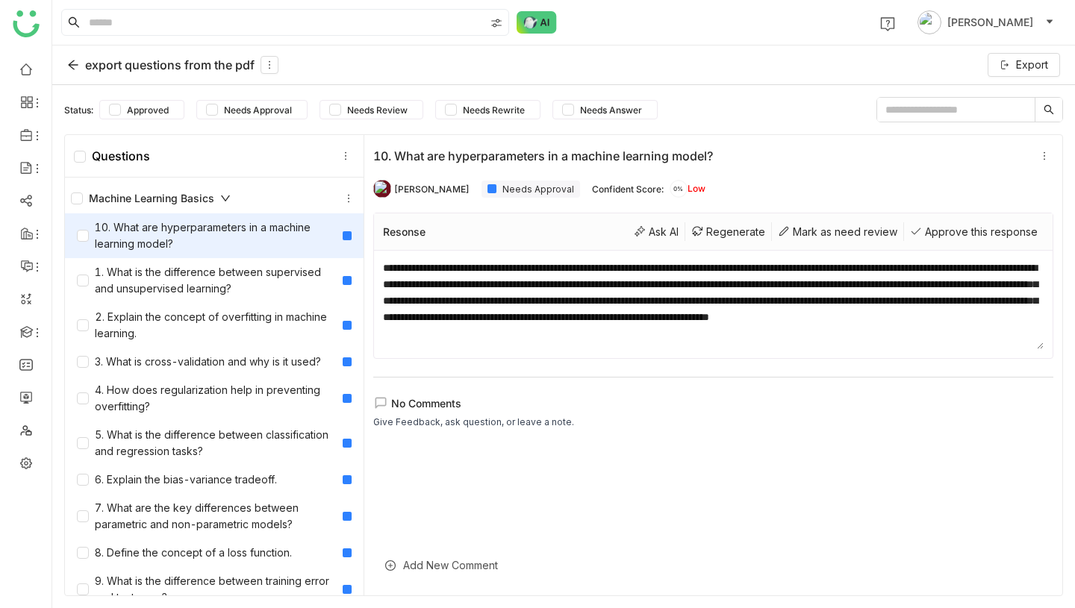
click at [96, 69] on div "export questions from the pdf" at bounding box center [172, 65] width 211 height 18
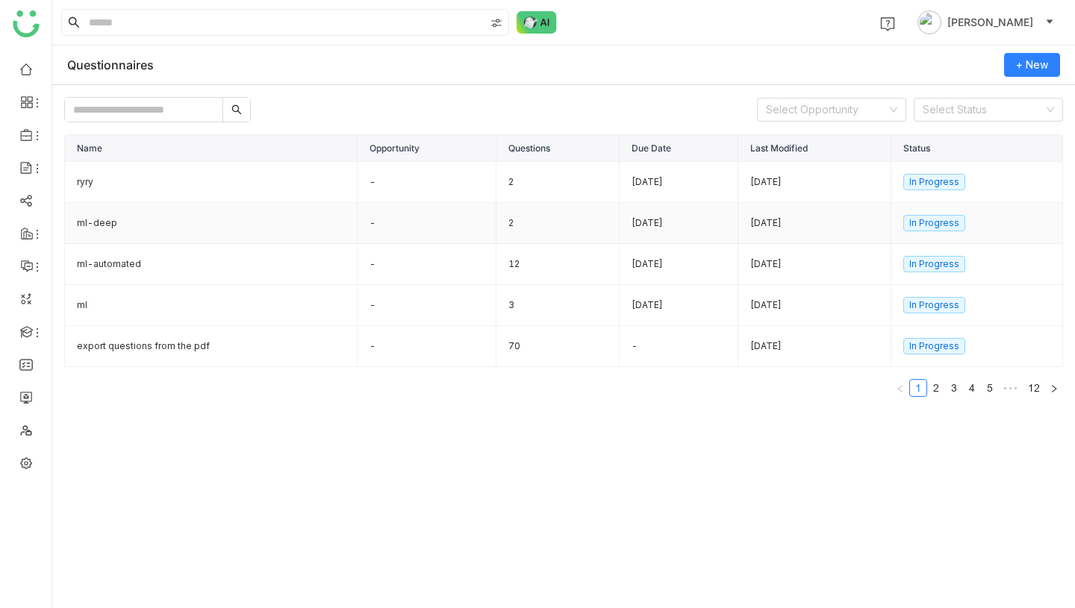
click at [137, 224] on td "ml-deep" at bounding box center [211, 223] width 293 height 41
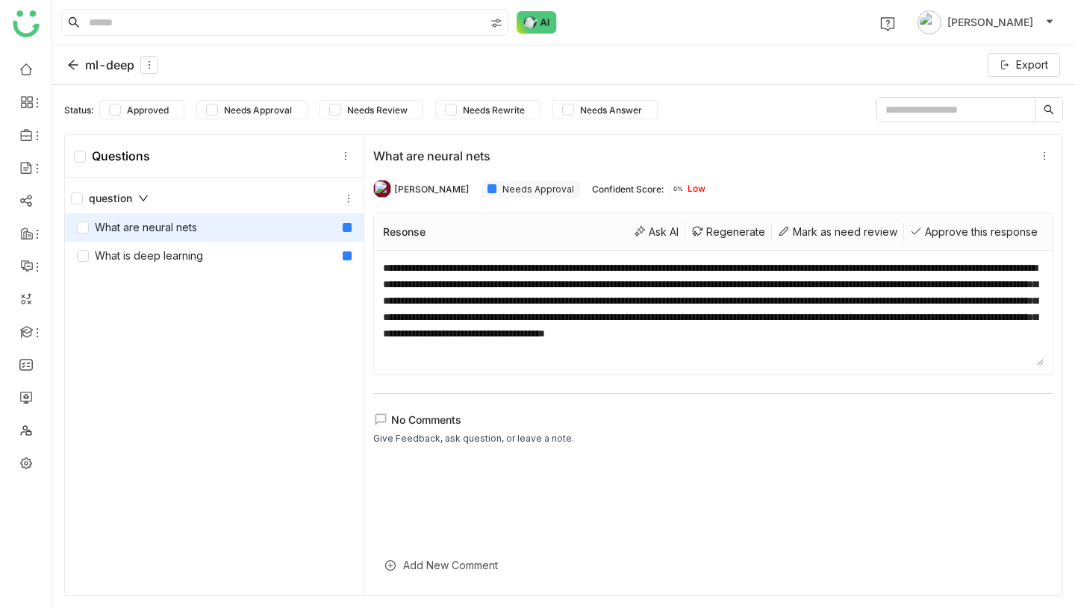
click at [174, 228] on div "What are neural nets" at bounding box center [137, 227] width 120 height 16
click at [646, 235] on div "Ask AI" at bounding box center [656, 231] width 57 height 19
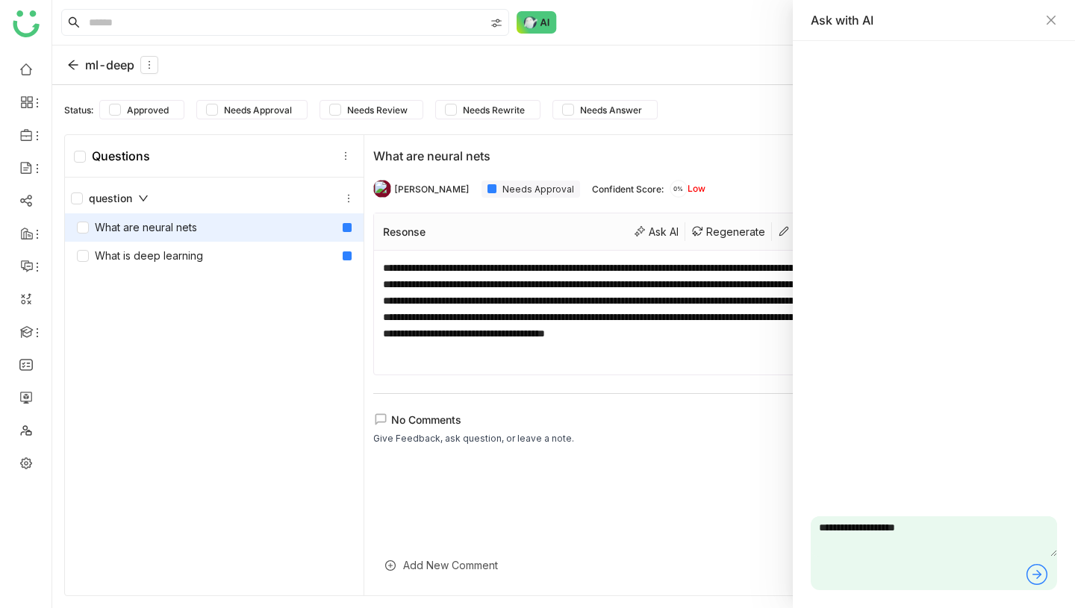
click at [1037, 574] on icon at bounding box center [1036, 574] width 9 height 1
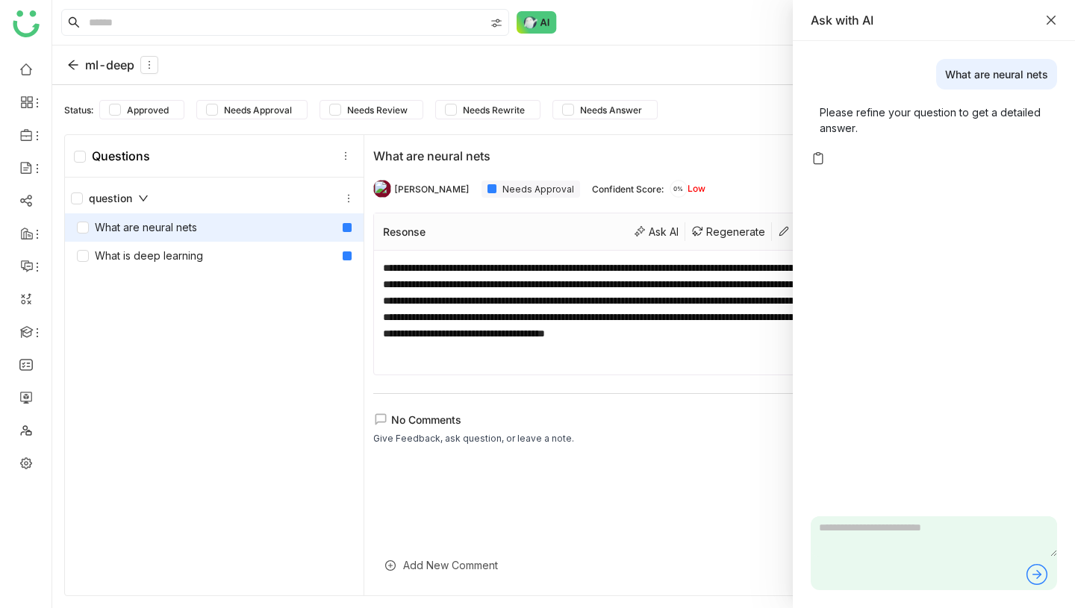
click at [1054, 16] on icon "Close" at bounding box center [1050, 20] width 9 height 9
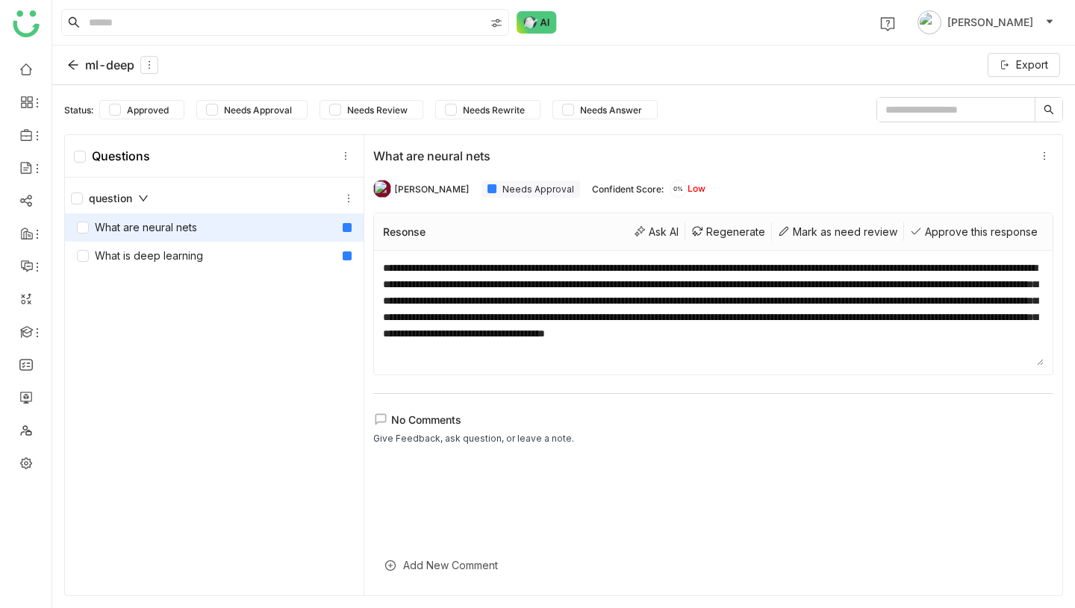
click at [79, 63] on div "ml-deep" at bounding box center [112, 65] width 91 height 18
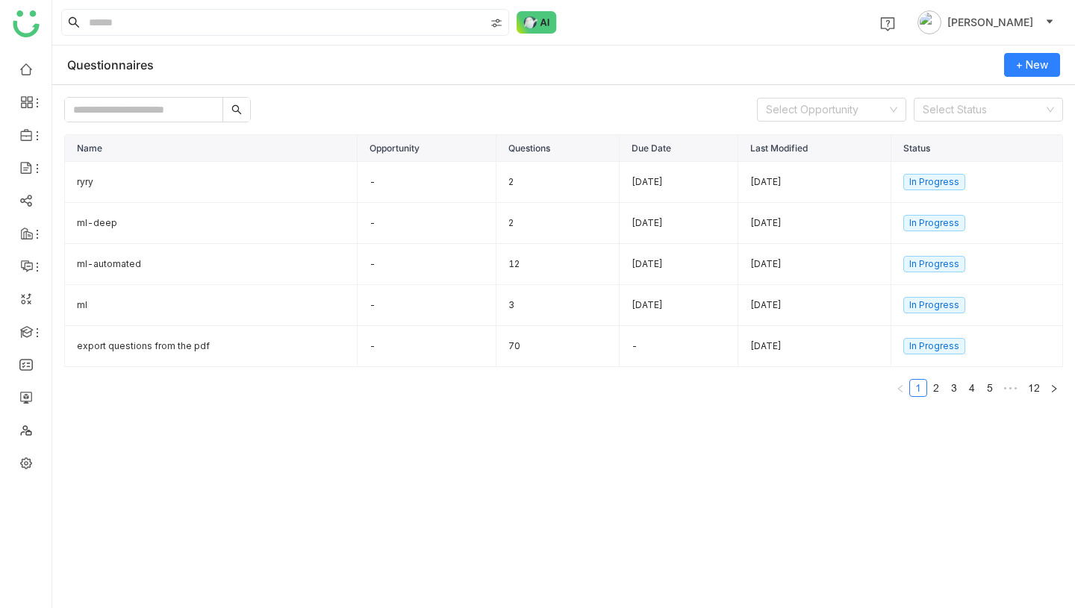
click at [711, 52] on div "Questionnaires + New" at bounding box center [563, 66] width 1022 height 40
click at [165, 181] on td "ryry" at bounding box center [211, 182] width 293 height 41
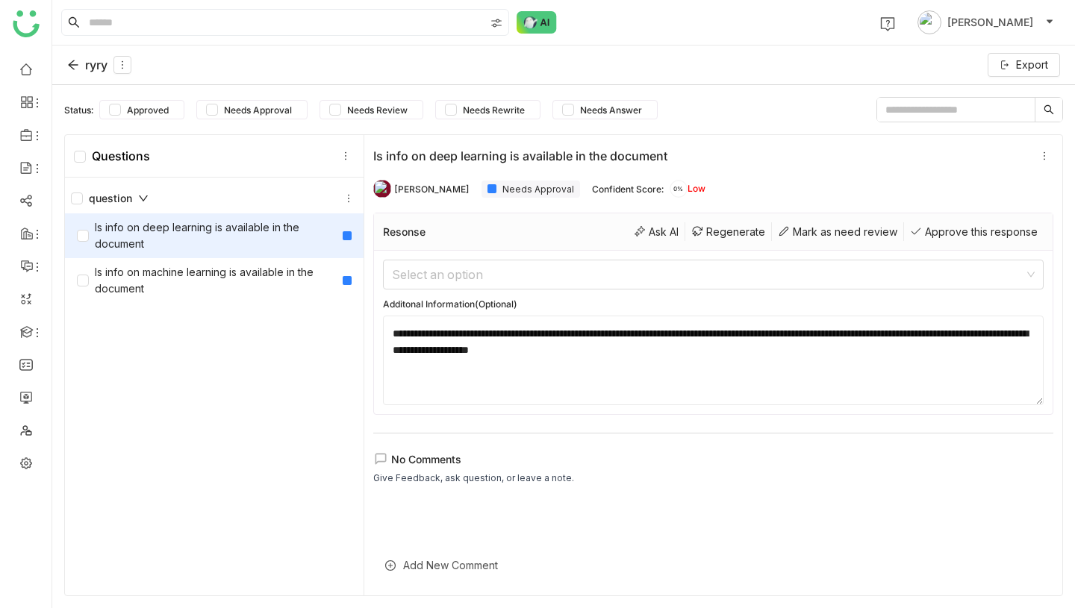
click at [92, 67] on div "ryry" at bounding box center [99, 65] width 64 height 18
